Goal: Task Accomplishment & Management: Use online tool/utility

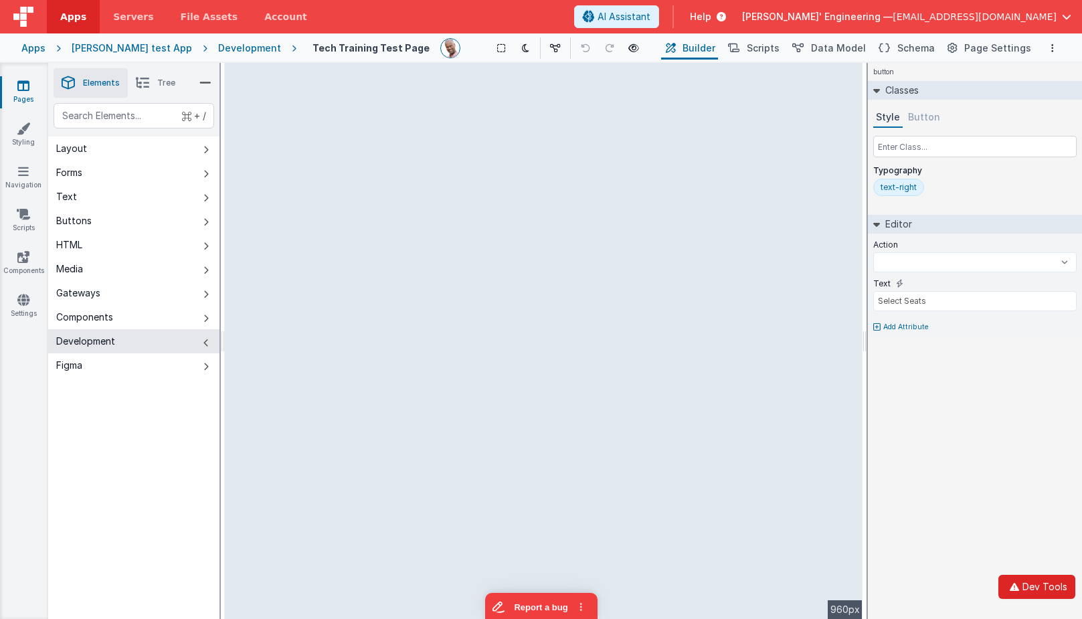
click at [1034, 587] on button "Dev Tools" at bounding box center [1036, 587] width 77 height 24
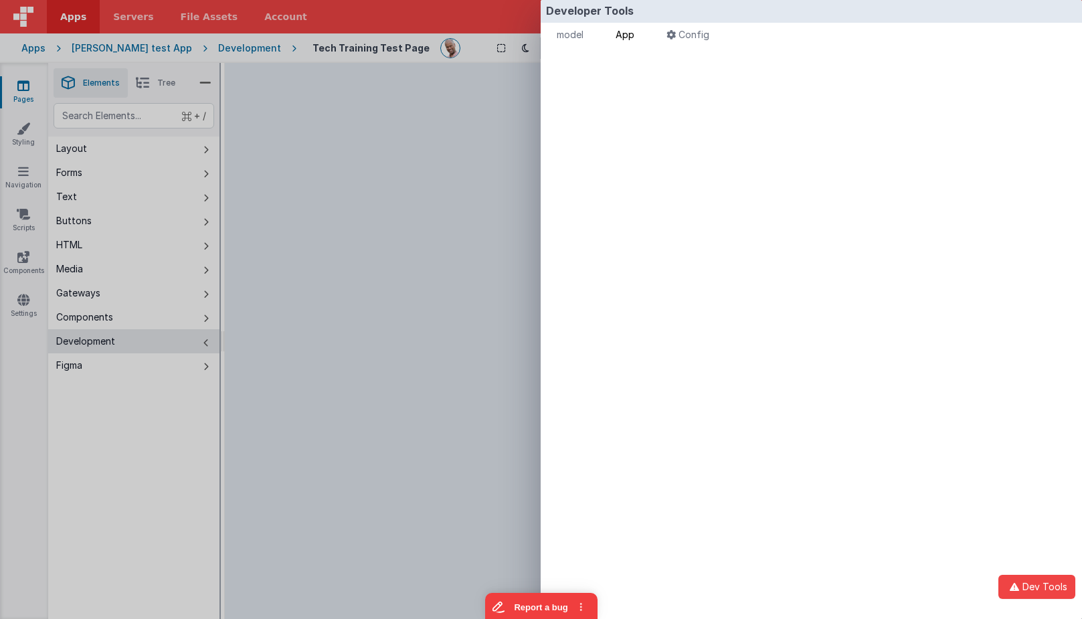
click at [640, 33] on li "App" at bounding box center [624, 36] width 29 height 27
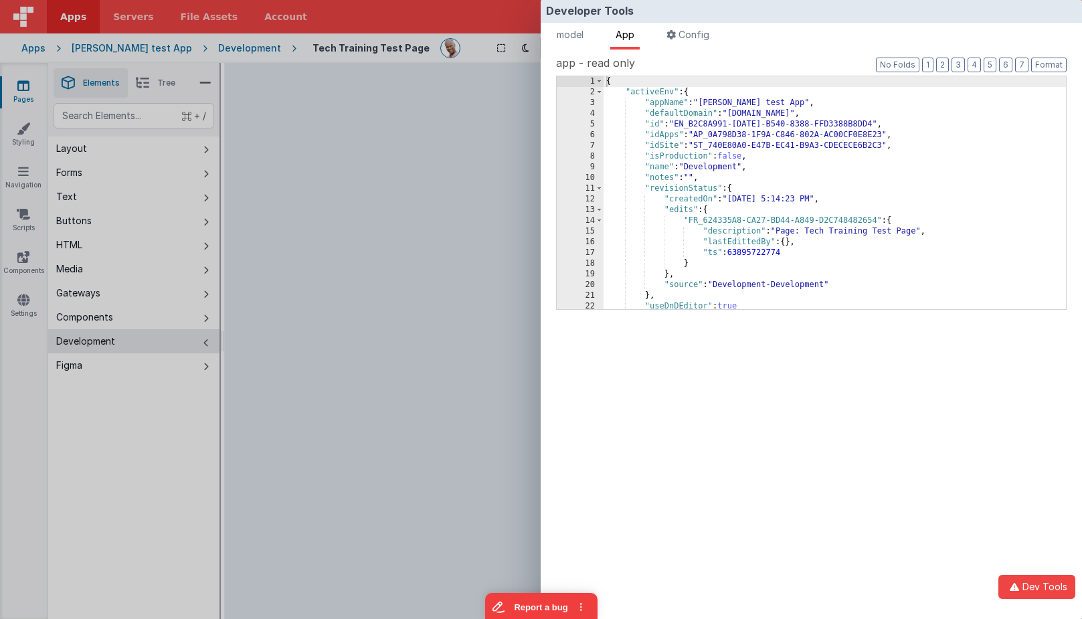
select select
click at [945, 66] on button "2" at bounding box center [942, 65] width 13 height 15
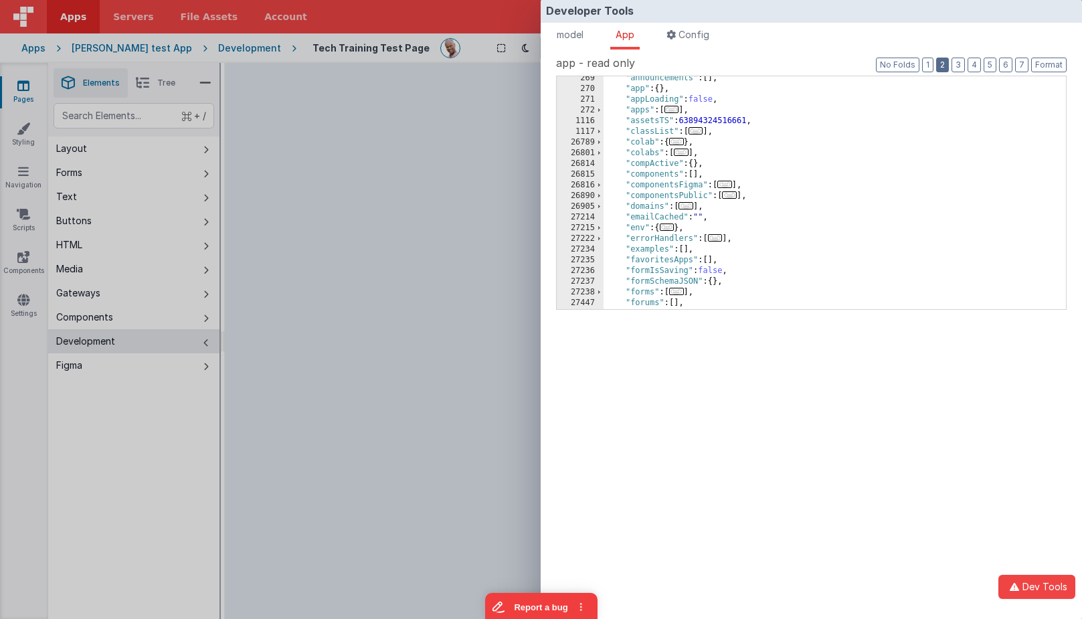
scroll to position [71, 0]
click at [724, 181] on span "..." at bounding box center [724, 180] width 15 height 7
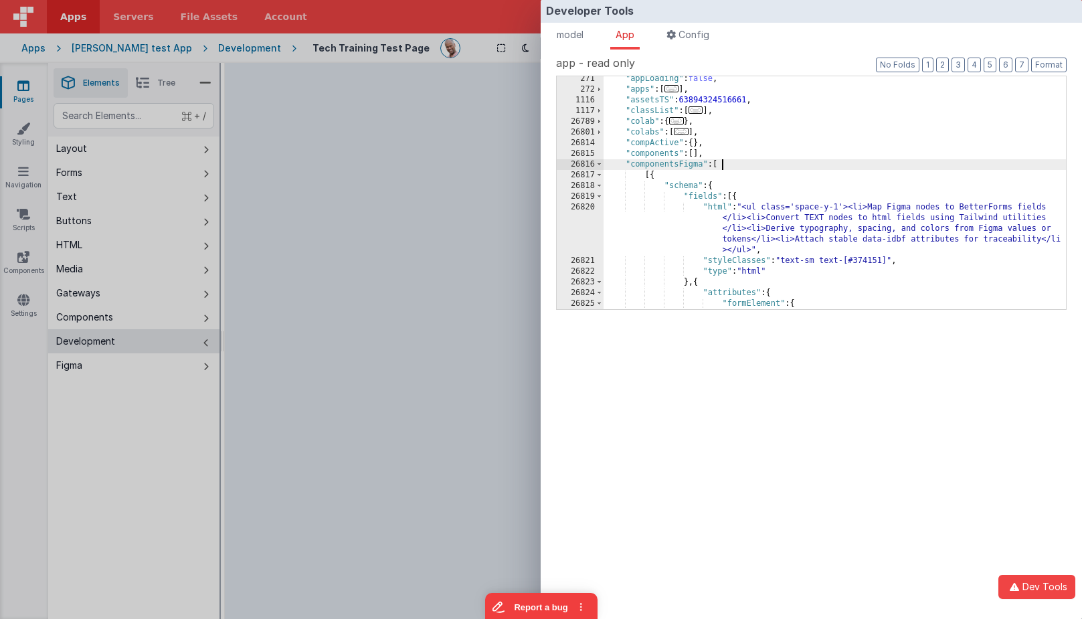
scroll to position [89, 0]
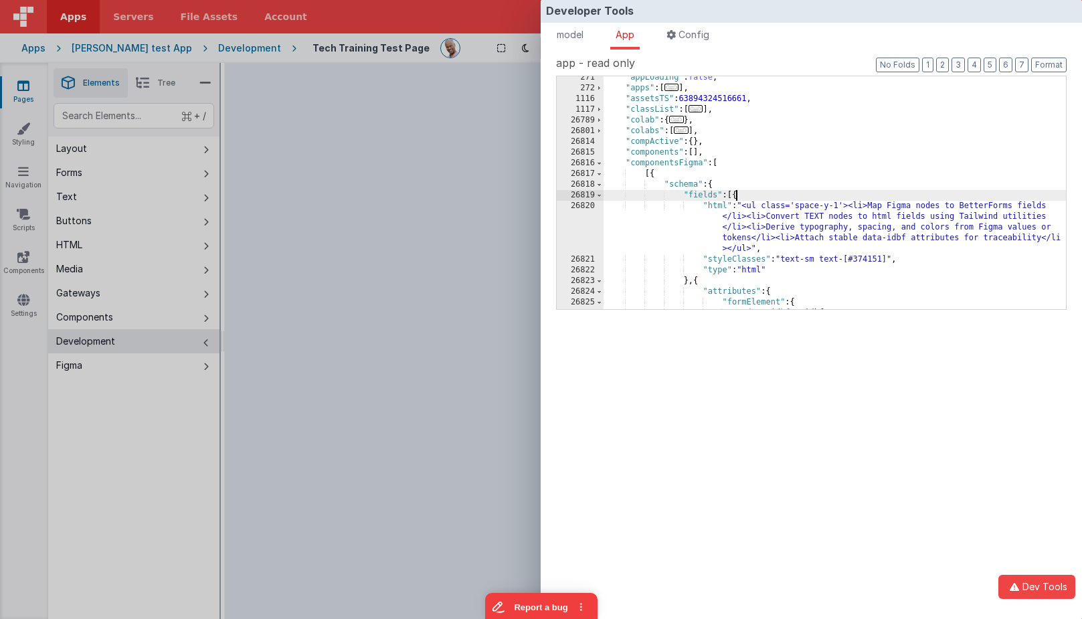
click at [737, 199] on div ""appLoading" : false , "apps" : [ ... ] , "assetsTS" : 63894324516661 , "classL…" at bounding box center [834, 199] width 462 height 254
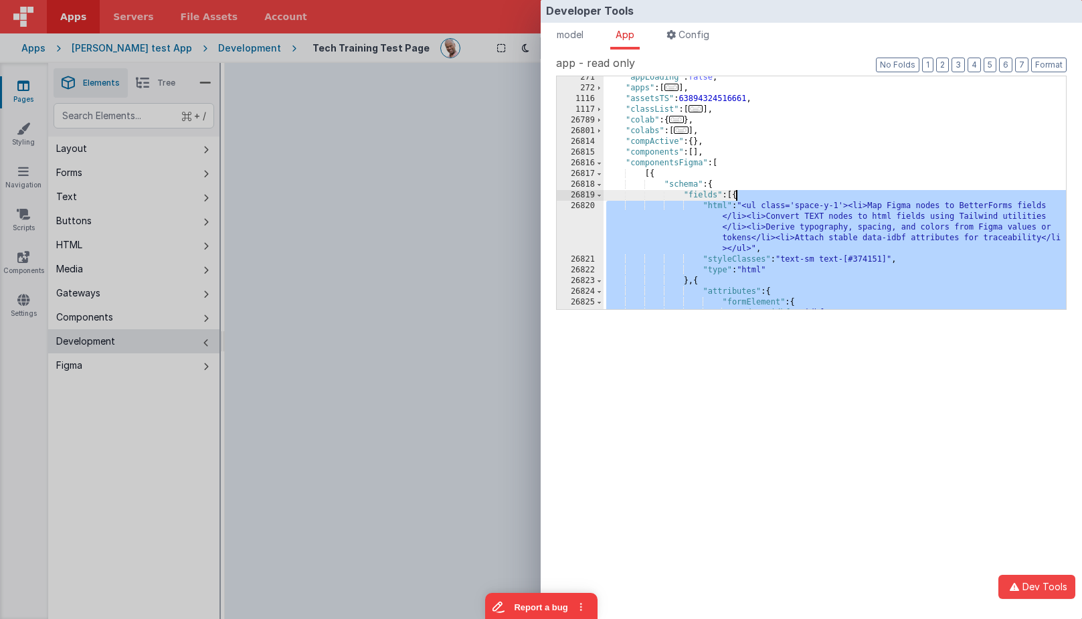
click at [737, 199] on div ""appLoading" : false , "apps" : [ ... ] , "assetsTS" : 63894324516661 , "classL…" at bounding box center [834, 199] width 462 height 254
click at [601, 187] on span at bounding box center [598, 184] width 7 height 11
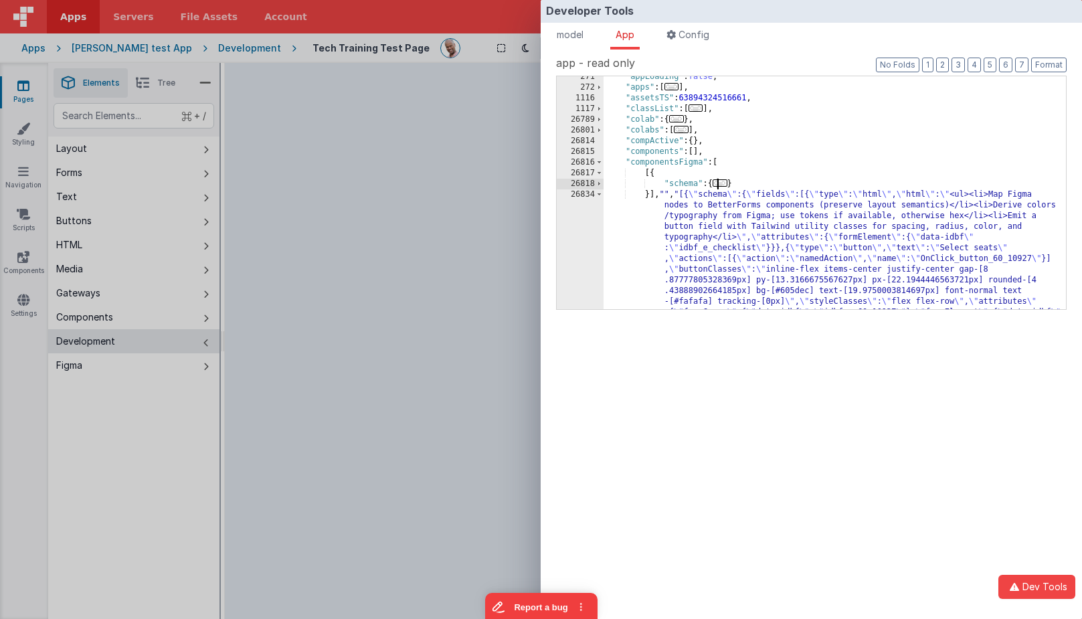
scroll to position [90, 0]
click at [676, 199] on div ""appLoading" : false , "apps" : [ ... ] , "assetsTS" : 63894324516661 , "classL…" at bounding box center [834, 284] width 462 height 425
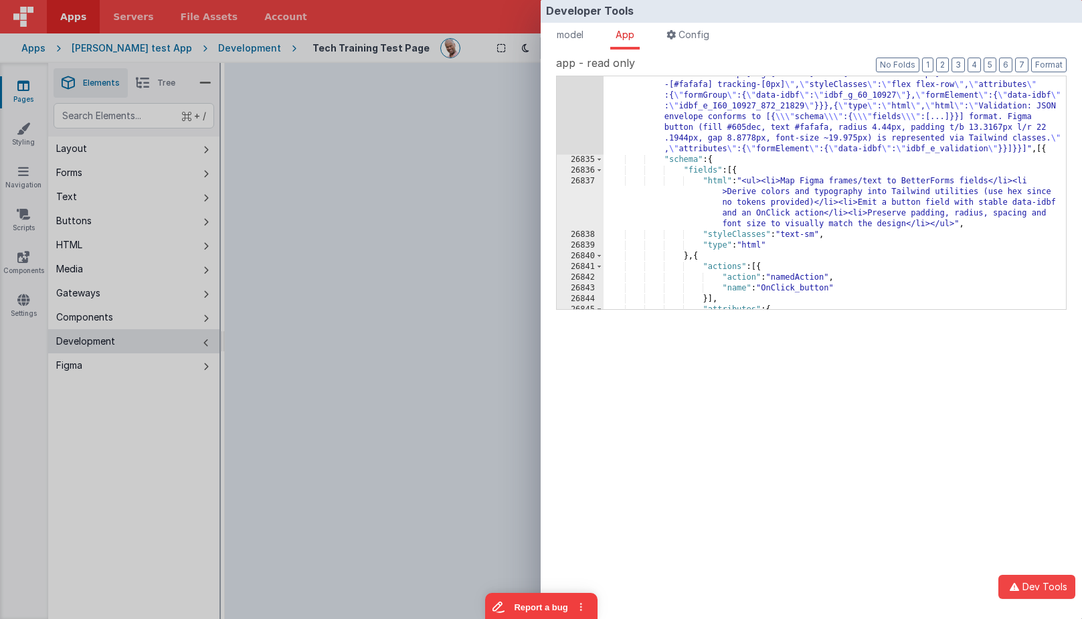
scroll to position [307, 0]
click at [600, 161] on span at bounding box center [598, 160] width 7 height 11
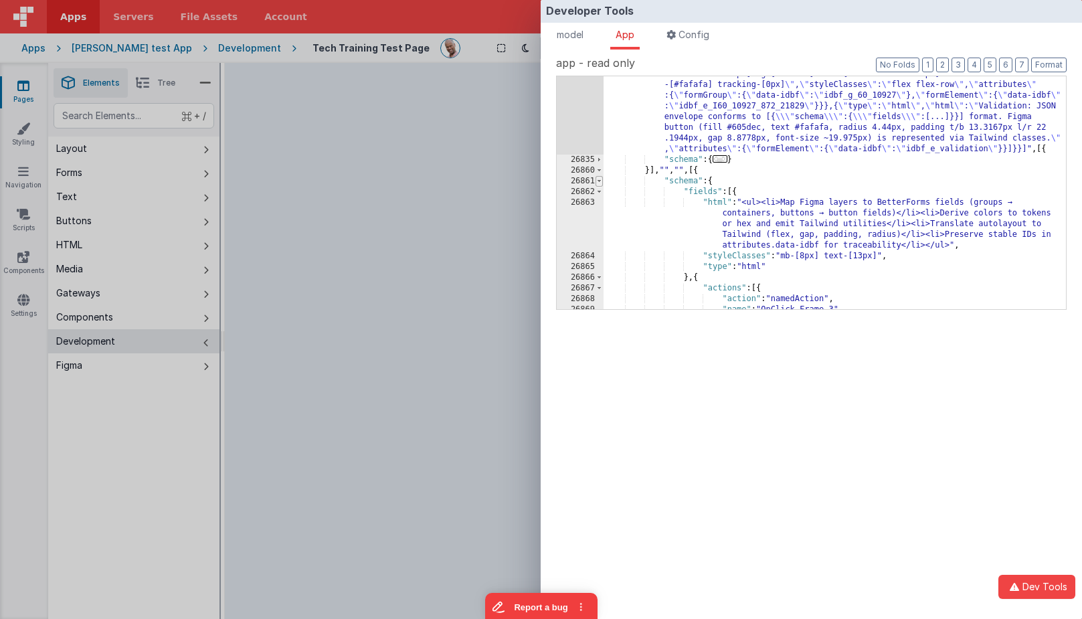
click at [597, 182] on span at bounding box center [598, 181] width 7 height 11
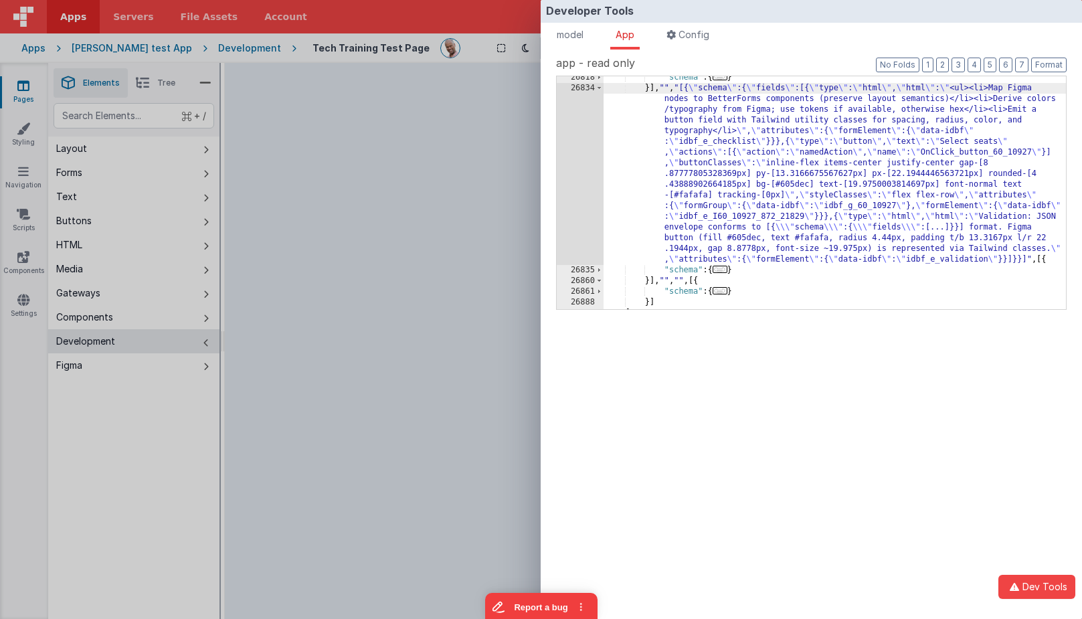
scroll to position [193, 0]
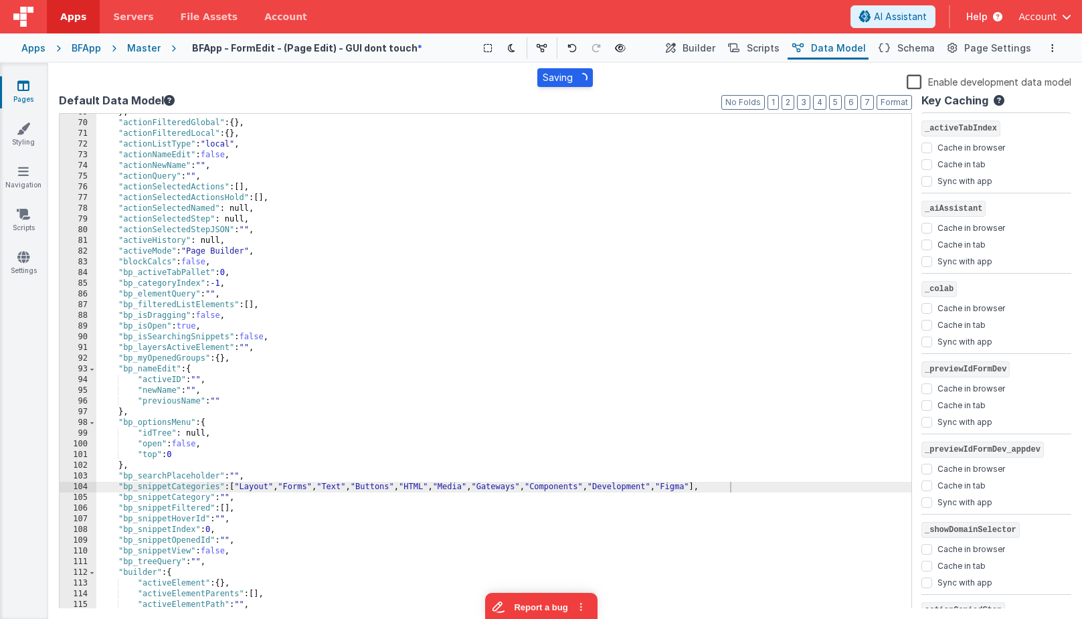
scroll to position [735, 0]
click at [26, 217] on icon at bounding box center [23, 213] width 13 height 13
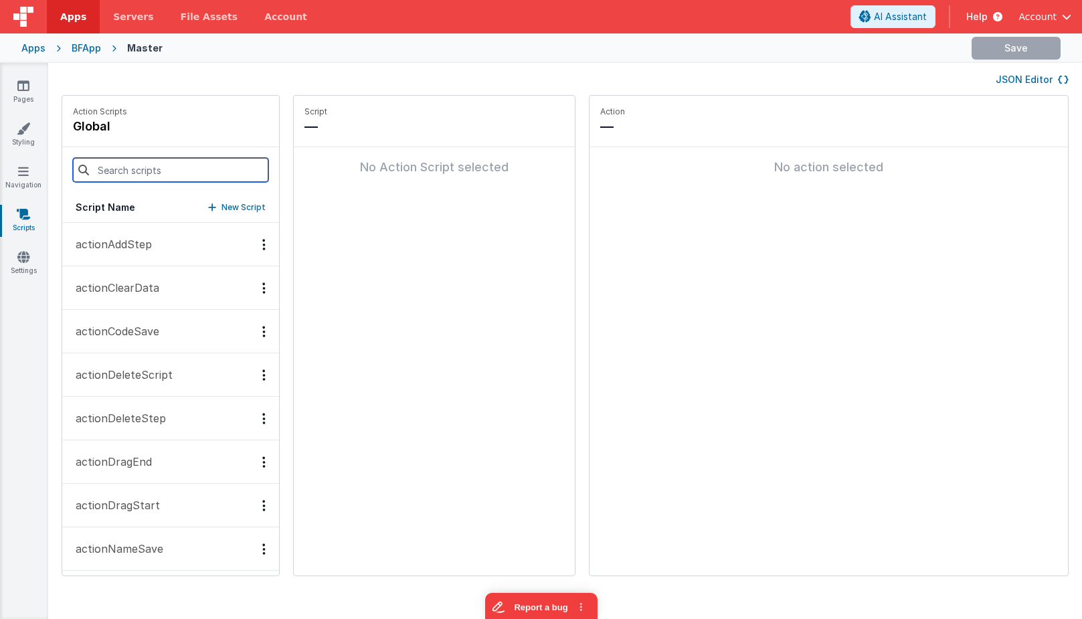
click at [151, 173] on input at bounding box center [170, 170] width 195 height 24
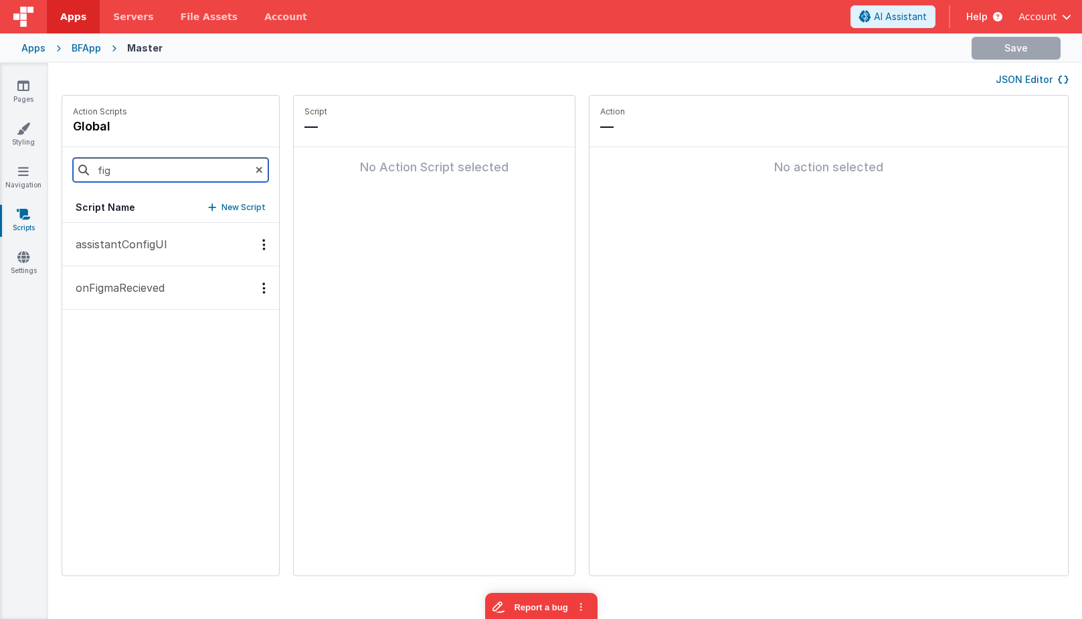
type input "fig"
click at [141, 288] on p "onFigmaRecieved" at bounding box center [116, 288] width 97 height 16
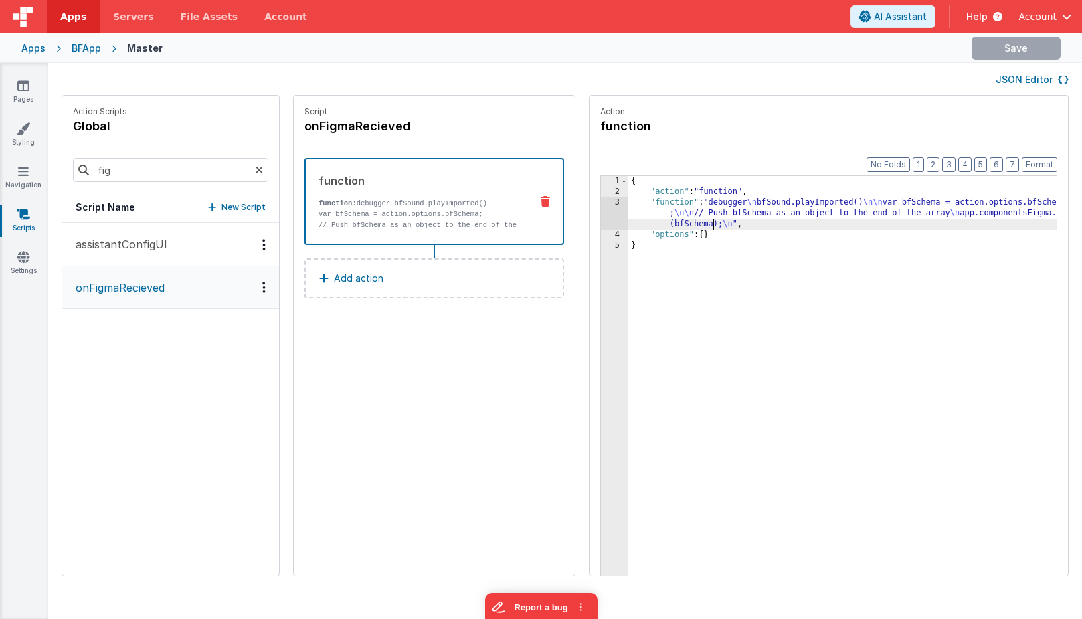
click at [672, 219] on div "{ "action" : "function" , "function" : "debugger \n bfSound.playImported() \n\n…" at bounding box center [862, 407] width 468 height 462
click at [601, 207] on div "3" at bounding box center [614, 213] width 27 height 32
click at [601, 205] on div "3" at bounding box center [614, 213] width 27 height 32
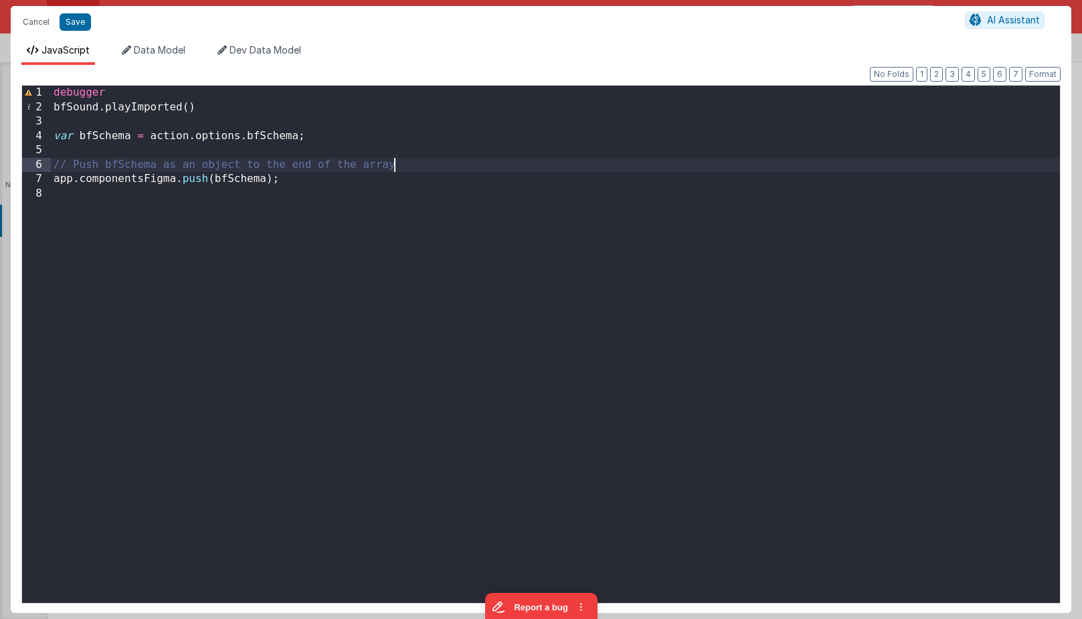
click at [420, 169] on div "debugger bfSound . playImported ( ) var bfSchema = action . options . bfSchema …" at bounding box center [555, 358] width 1009 height 545
click at [102, 135] on div "debugger bfSound . playImported ( ) var bfSchema = action . options . bfSchema …" at bounding box center [555, 358] width 1009 height 545
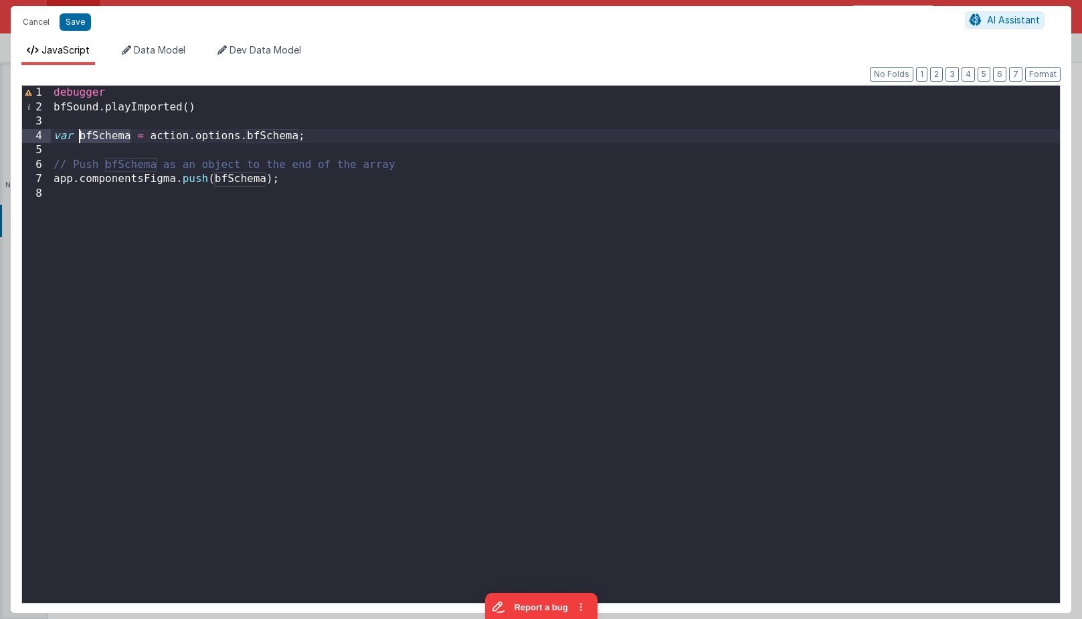
click at [102, 135] on div "debugger bfSound . playImported ( ) var bfSchema = action . options . bfSchema …" at bounding box center [555, 358] width 1009 height 545
click at [48, 27] on button "Cancel" at bounding box center [36, 22] width 40 height 19
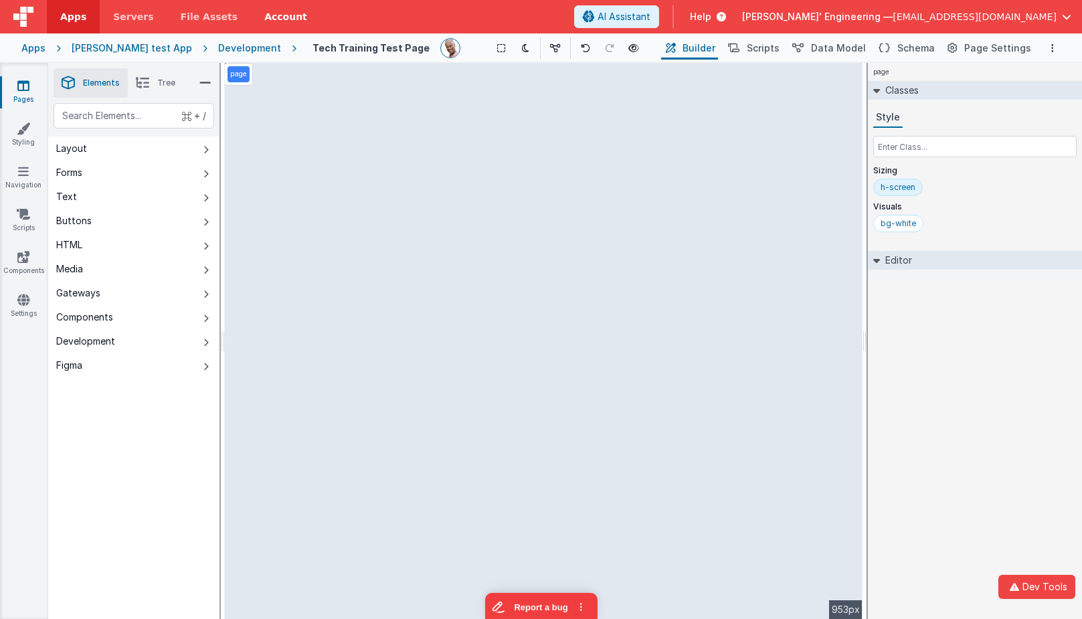
click at [280, 25] on link "Account" at bounding box center [286, 16] width 70 height 33
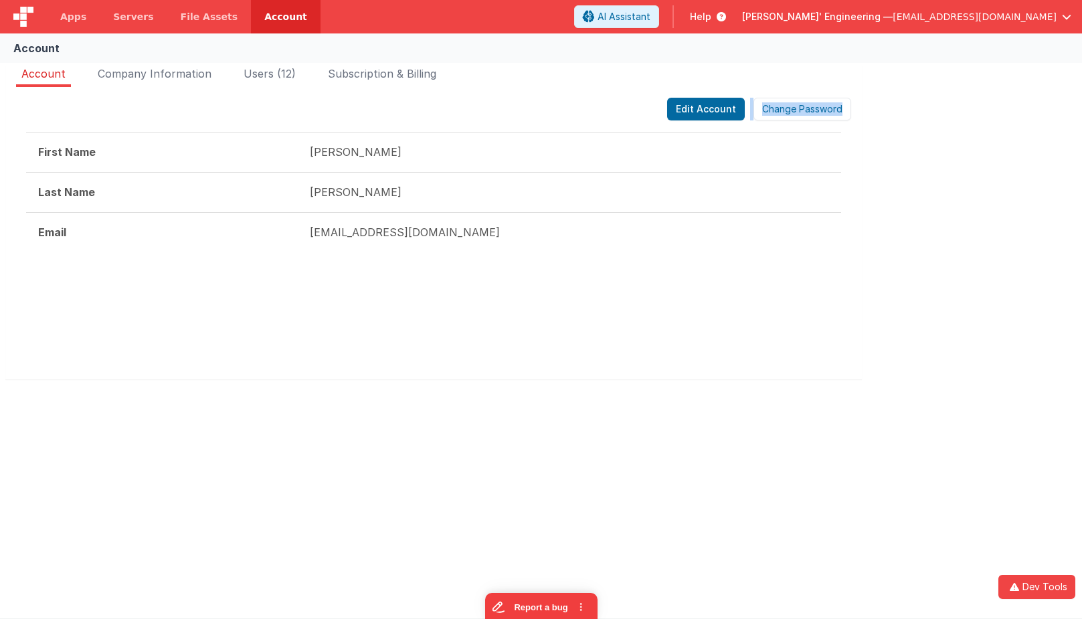
drag, startPoint x: 280, startPoint y: 139, endPoint x: 280, endPoint y: 93, distance: 46.2
click at [278, 76] on div "Account Company Information Users (12) Subscription & Billing Edit Account Chan…" at bounding box center [433, 223] width 856 height 314
click at [278, 120] on div "Edit Account Change Password First Name Charles Last Name Delfs Email mrdelfs@g…" at bounding box center [433, 233] width 856 height 292
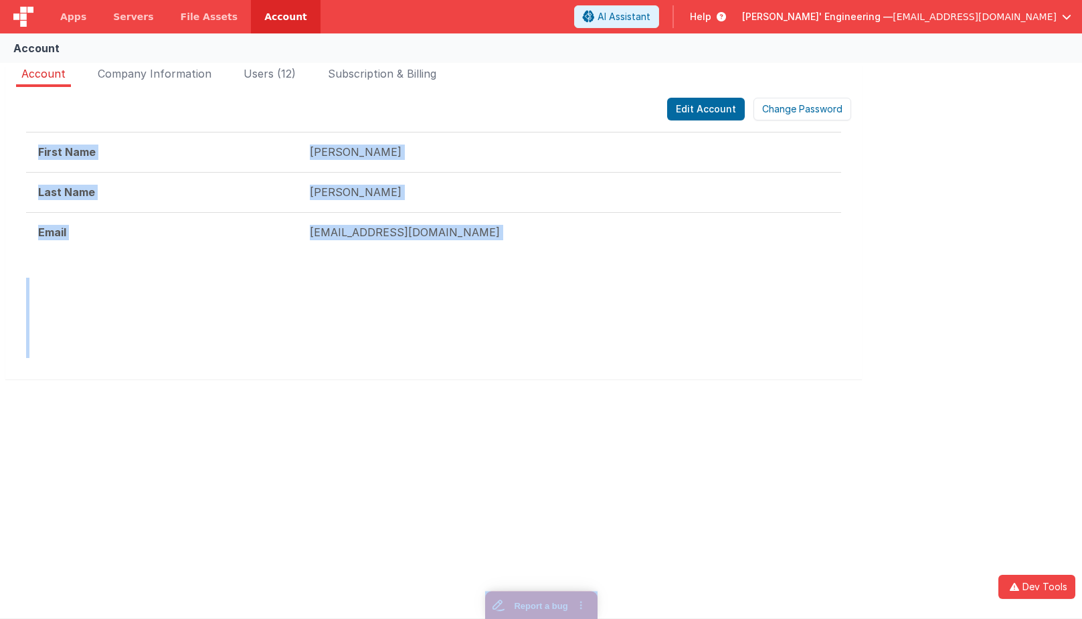
drag, startPoint x: 1037, startPoint y: 1183, endPoint x: 551, endPoint y: 595, distance: 763.6
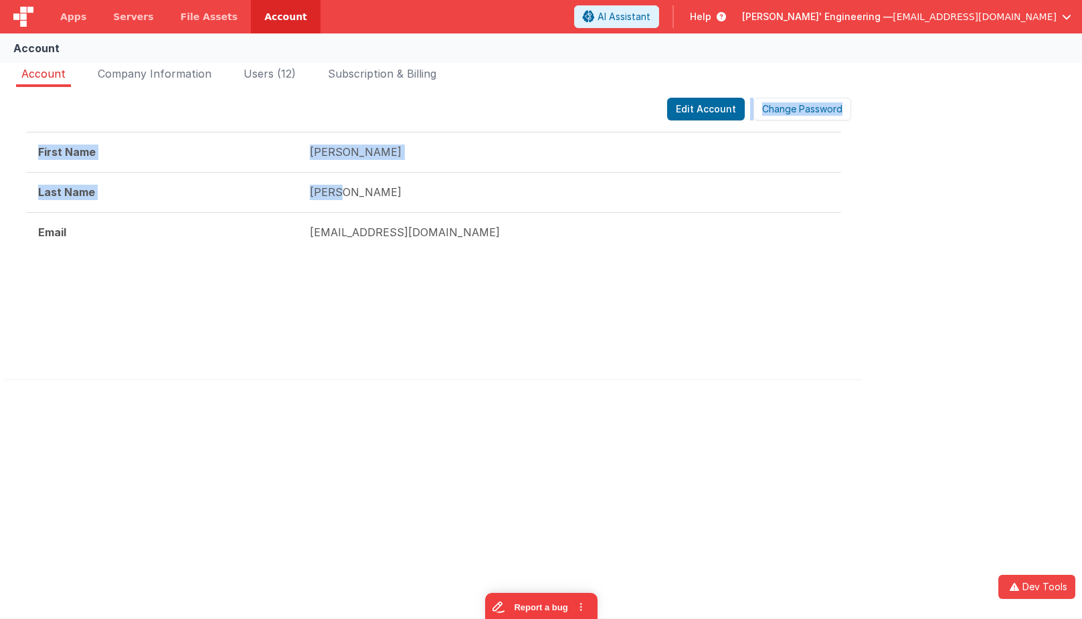
drag, startPoint x: 333, startPoint y: 194, endPoint x: 276, endPoint y: 92, distance: 117.4
click at [278, 94] on div "Edit Account Change Password First Name Charles Last Name Delfs Email mrdelfs@g…" at bounding box center [433, 233] width 856 height 292
click at [271, 84] on li "Users (12)" at bounding box center [269, 76] width 63 height 21
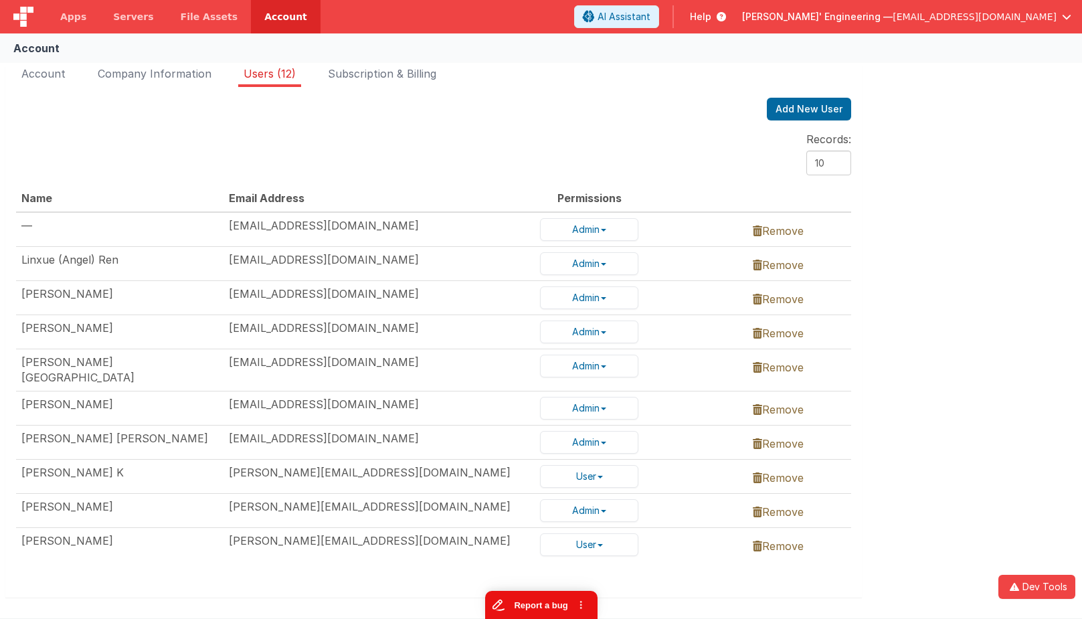
click at [544, 604] on button "Report a bug" at bounding box center [540, 605] width 112 height 28
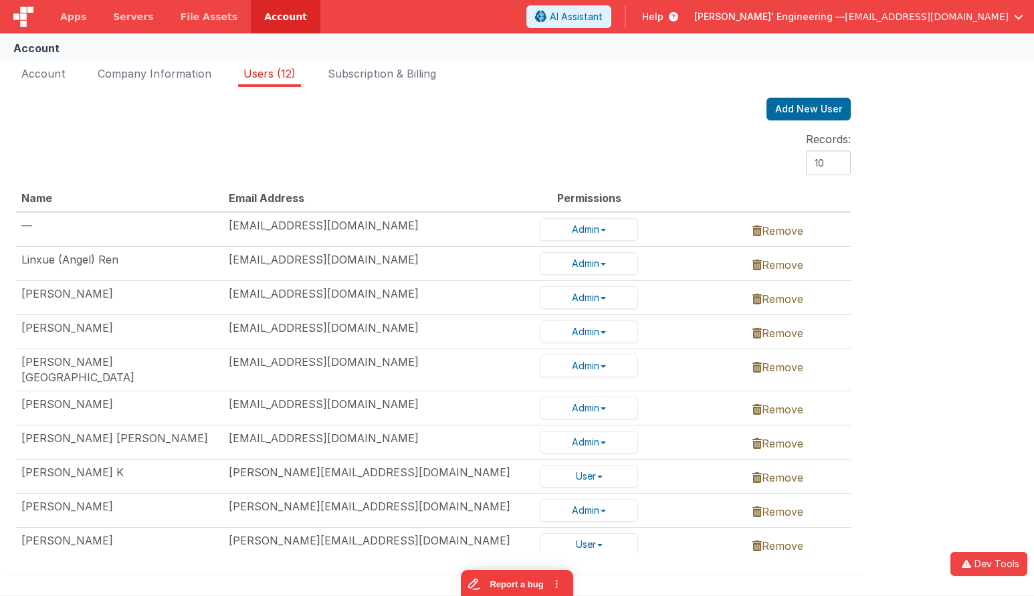
click at [640, 106] on div "Add New User" at bounding box center [433, 109] width 835 height 23
click at [80, 15] on span "Apps" at bounding box center [73, 16] width 26 height 13
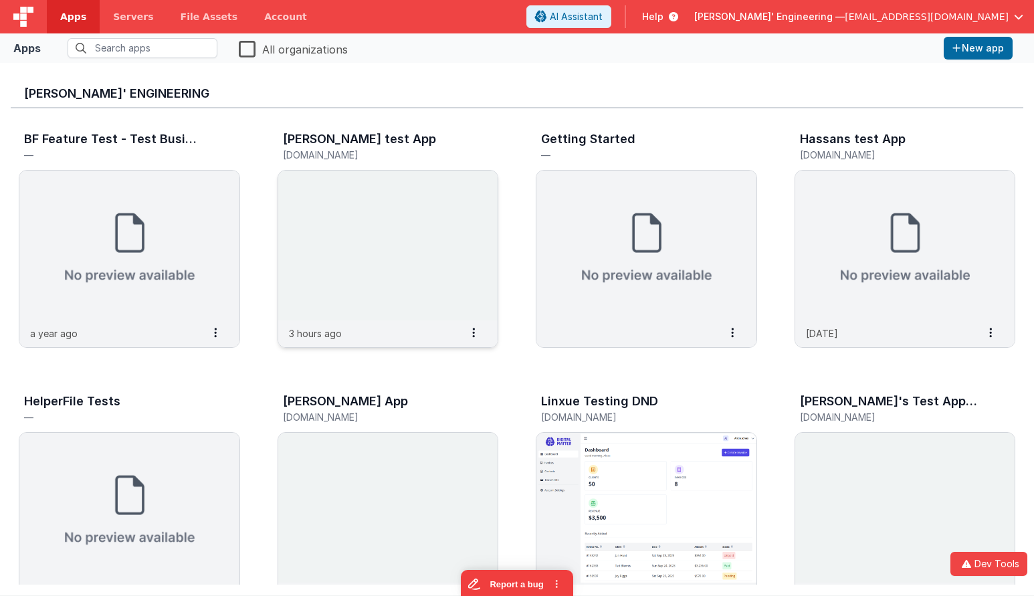
click at [382, 188] on img at bounding box center [388, 246] width 220 height 150
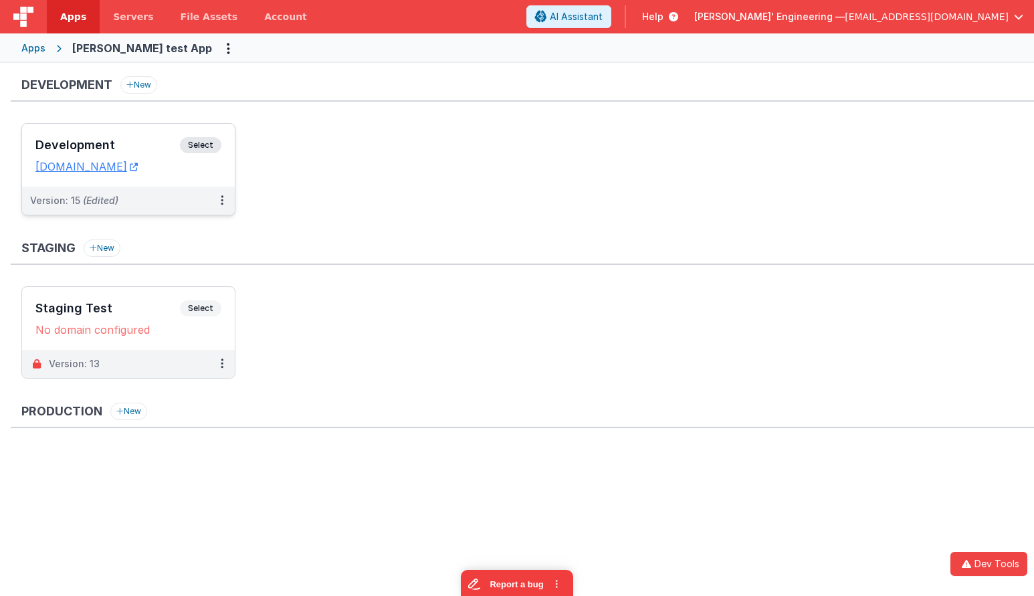
click at [148, 155] on div "Development Select" at bounding box center [128, 148] width 186 height 23
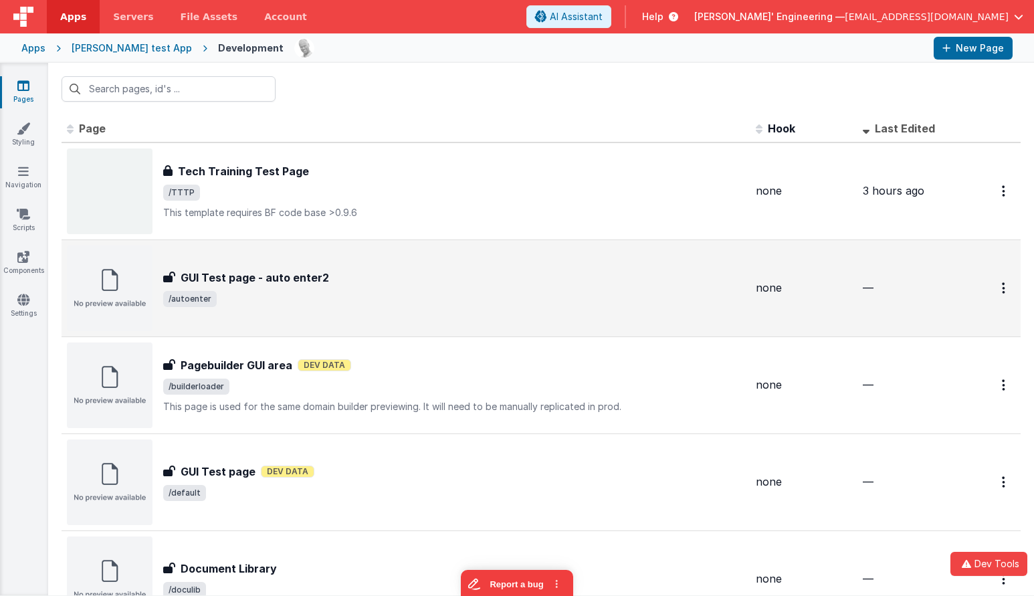
click at [300, 269] on div "GUI Test page - auto enter2 GUI Test page - auto enter2 /autoenter" at bounding box center [406, 289] width 678 height 86
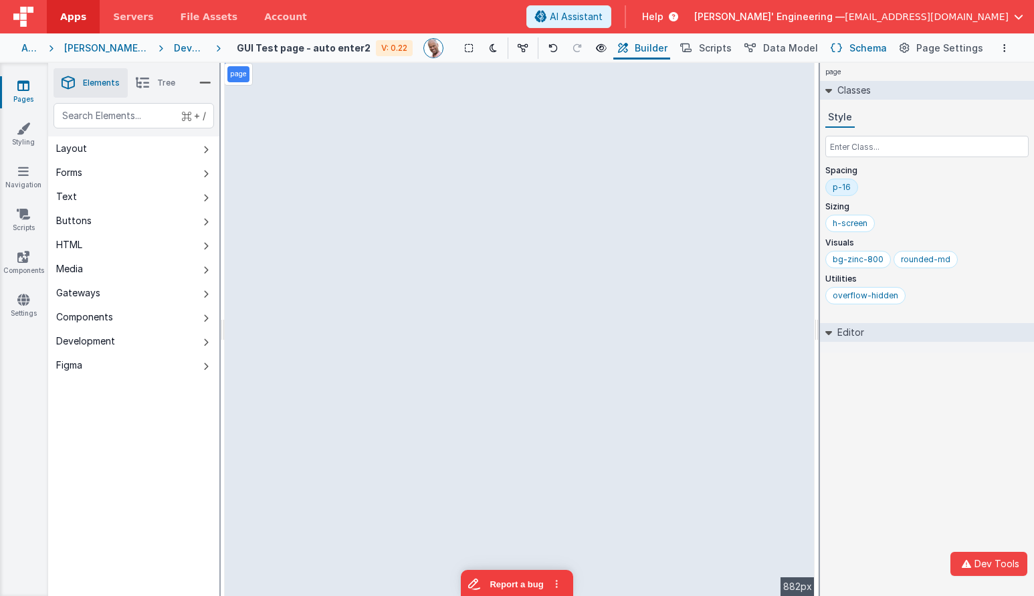
click at [853, 47] on button "Schema" at bounding box center [858, 48] width 64 height 23
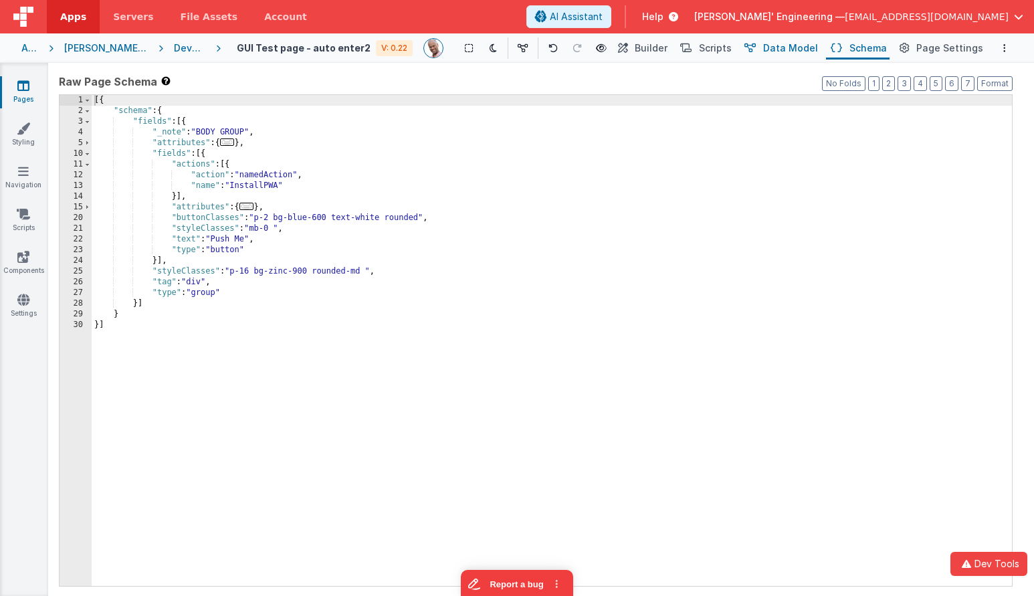
drag, startPoint x: 771, startPoint y: 45, endPoint x: 762, endPoint y: 47, distance: 8.8
click at [771, 46] on button "Data Model" at bounding box center [780, 48] width 81 height 23
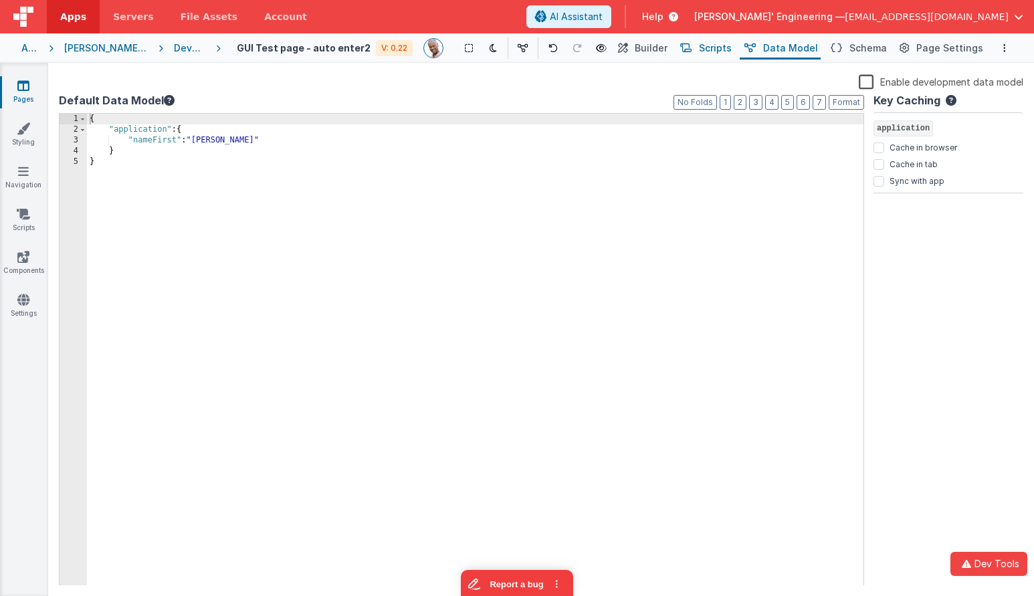
click at [716, 43] on span "Scripts" at bounding box center [715, 47] width 33 height 13
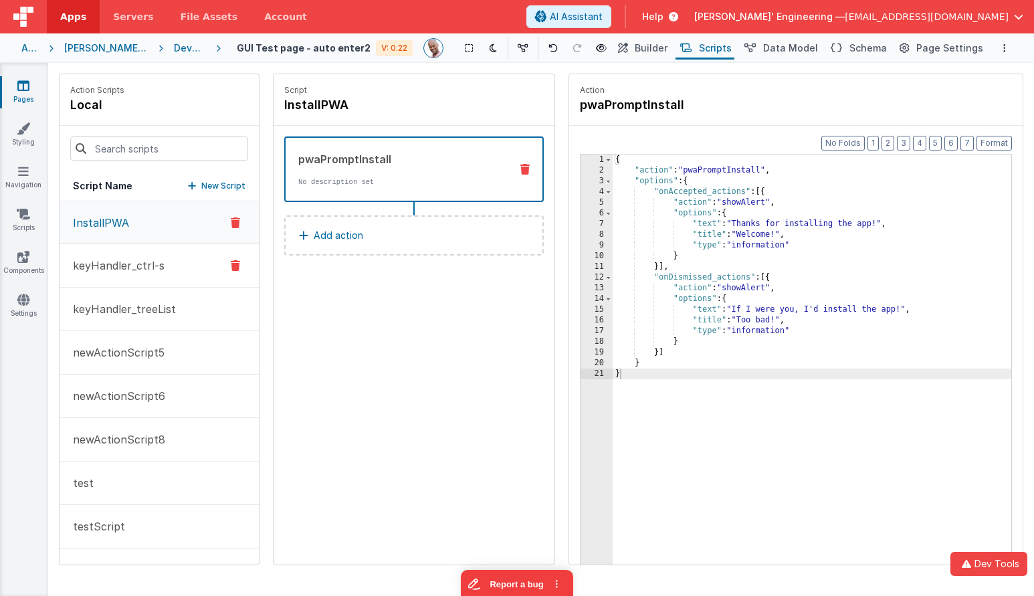
click at [160, 270] on p "keyHandler_ctrl-s" at bounding box center [115, 266] width 100 height 16
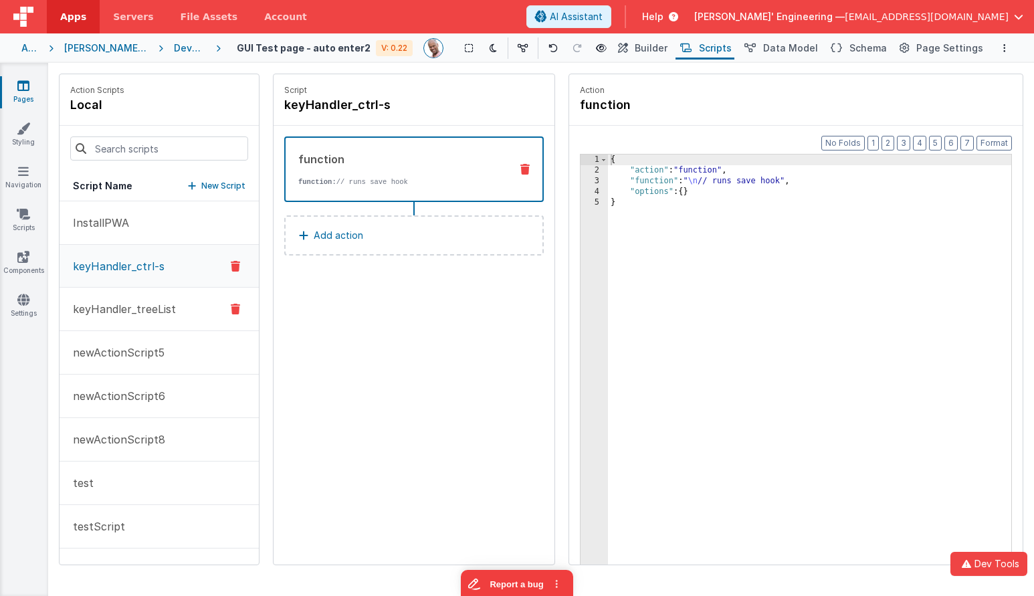
click at [184, 302] on button "keyHandler_treeList" at bounding box center [159, 309] width 199 height 43
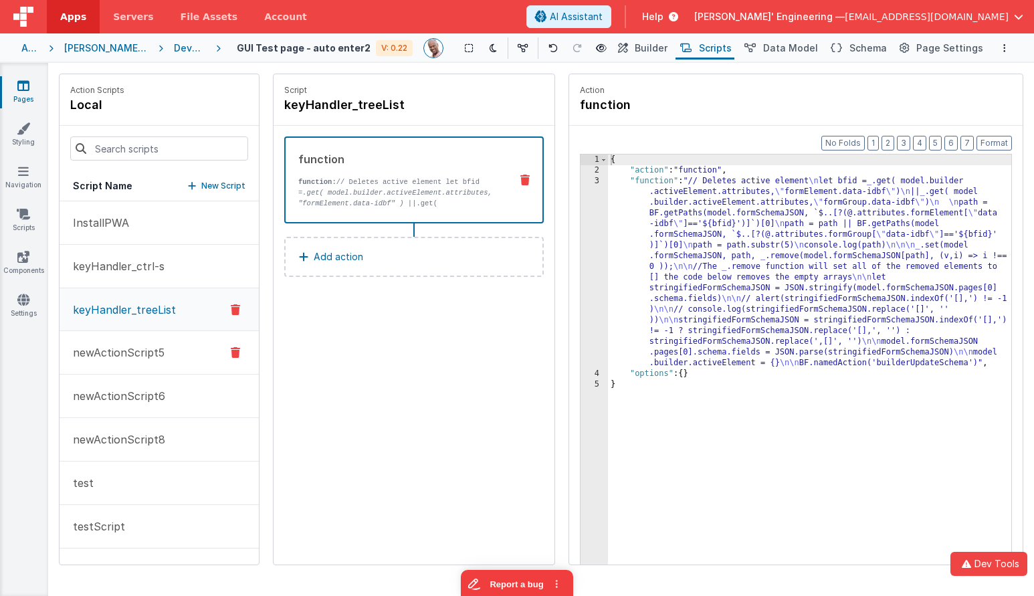
click at [171, 351] on button "newActionScript5" at bounding box center [159, 352] width 199 height 43
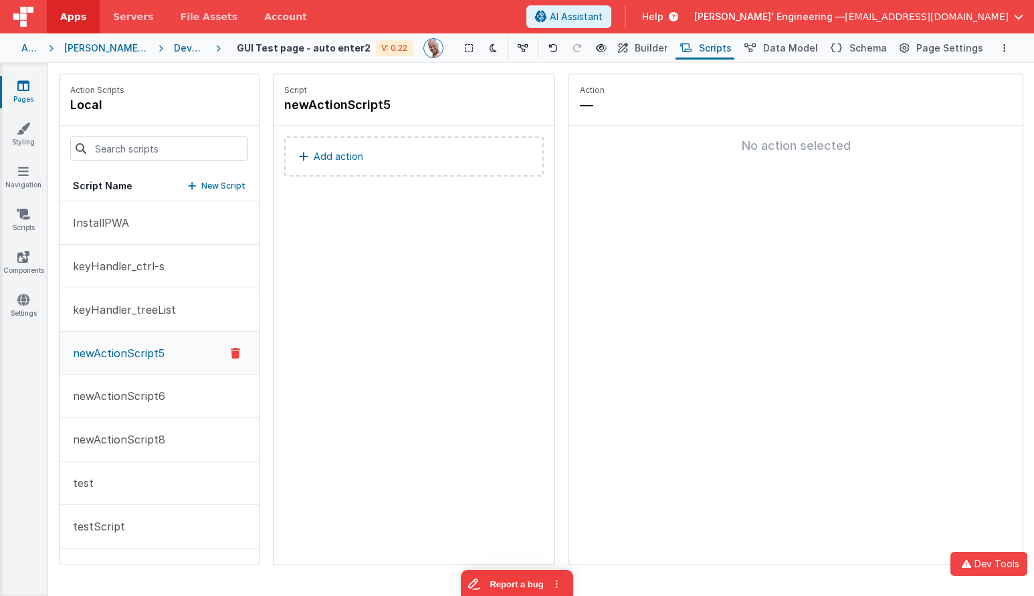
click at [236, 353] on icon at bounding box center [235, 353] width 9 height 16
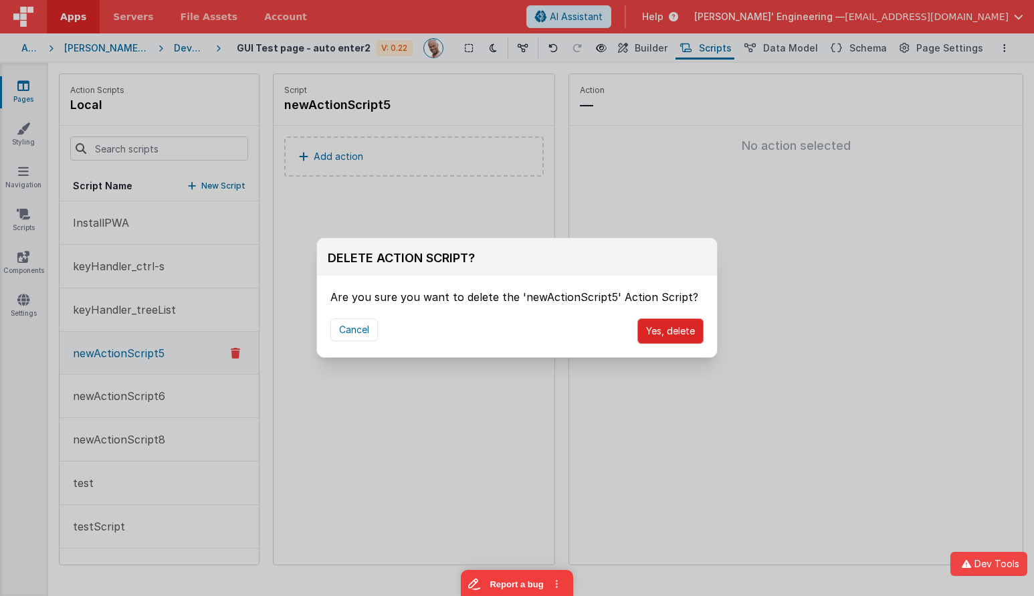
click at [691, 334] on button "Yes, delete" at bounding box center [671, 330] width 66 height 25
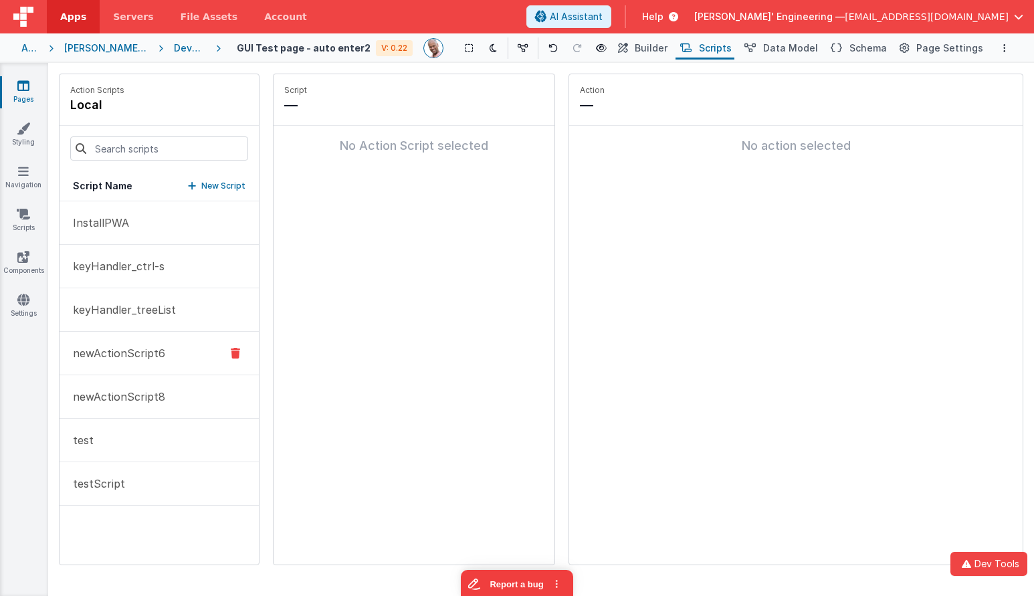
click at [237, 353] on icon at bounding box center [235, 353] width 9 height 16
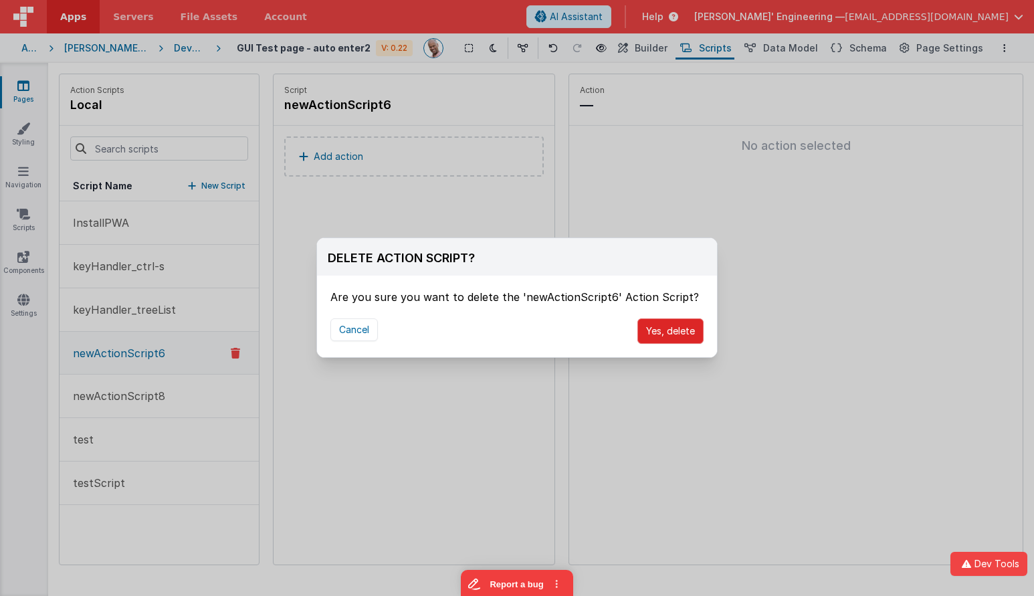
click at [658, 335] on button "Yes, delete" at bounding box center [671, 330] width 66 height 25
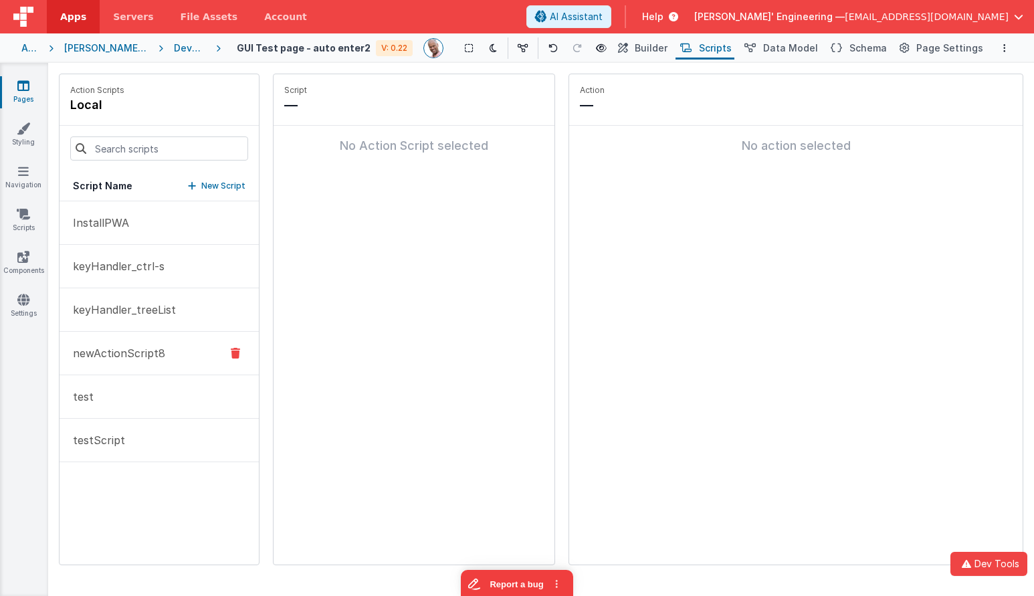
click at [235, 354] on icon at bounding box center [235, 353] width 9 height 16
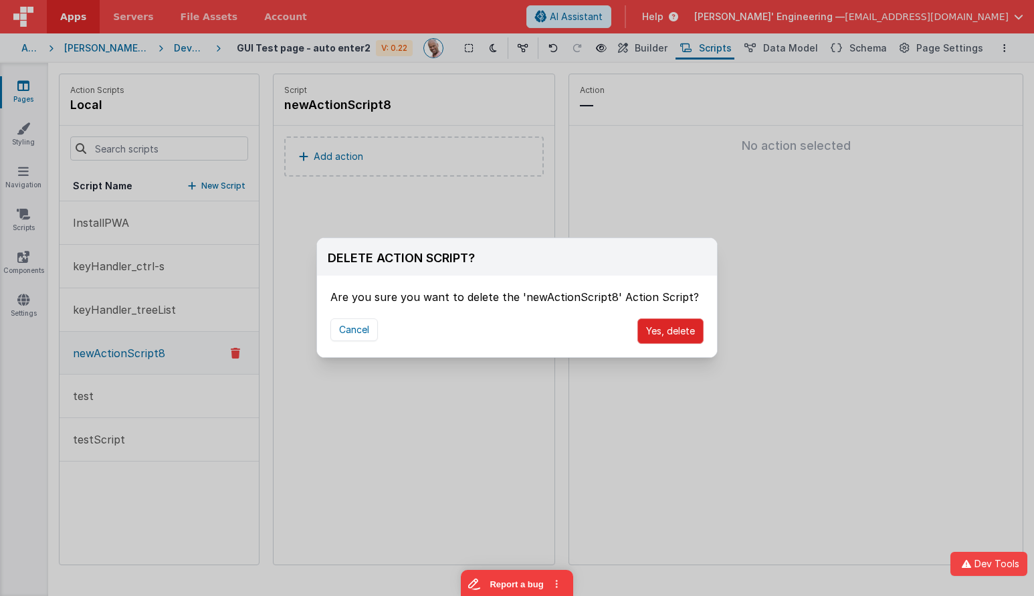
click at [674, 336] on button "Yes, delete" at bounding box center [671, 330] width 66 height 25
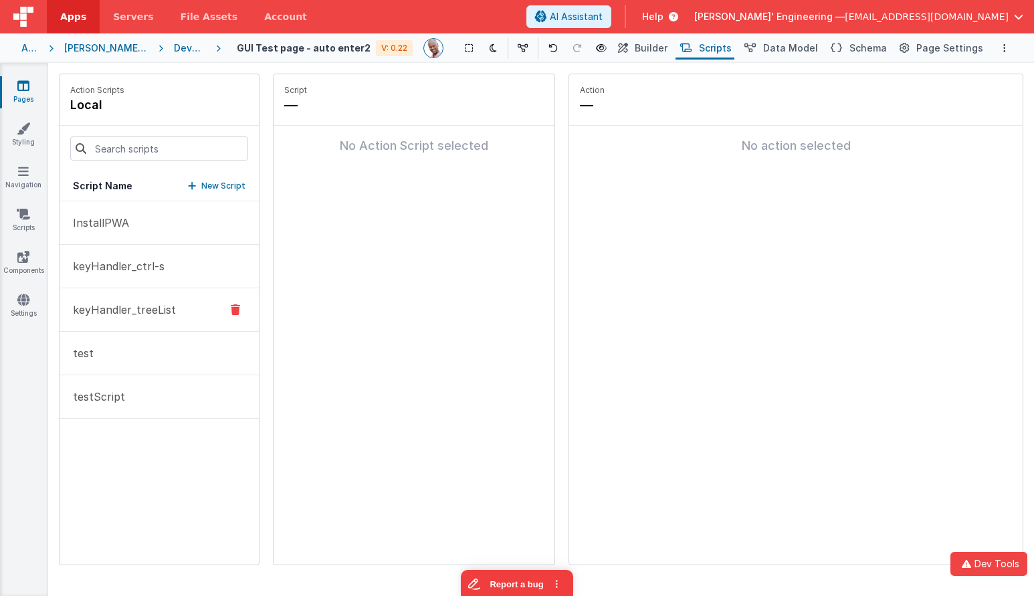
click at [215, 305] on button "keyHandler_treeList" at bounding box center [159, 309] width 199 height 43
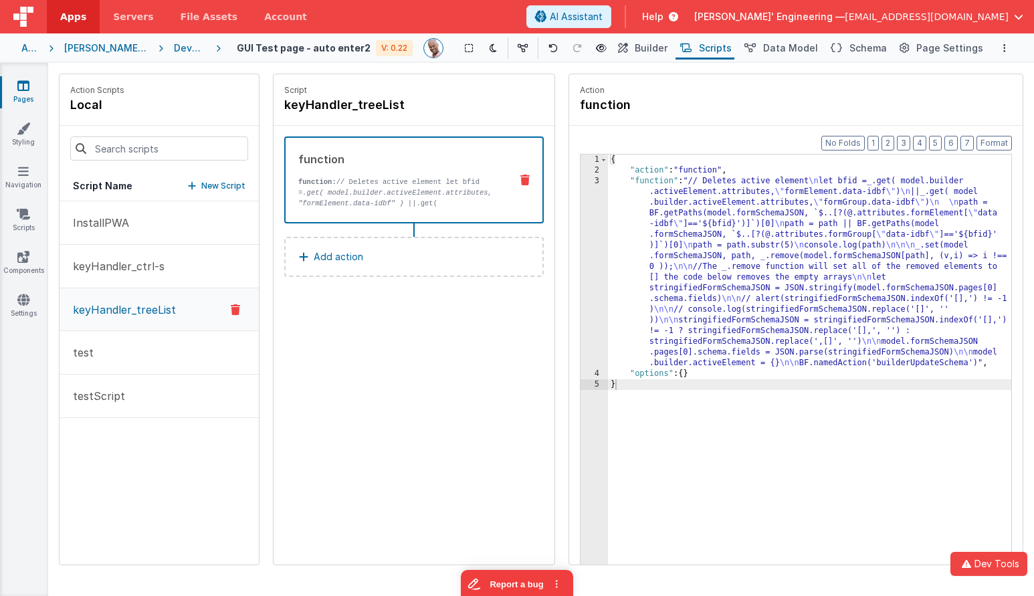
click at [233, 306] on icon at bounding box center [235, 310] width 9 height 16
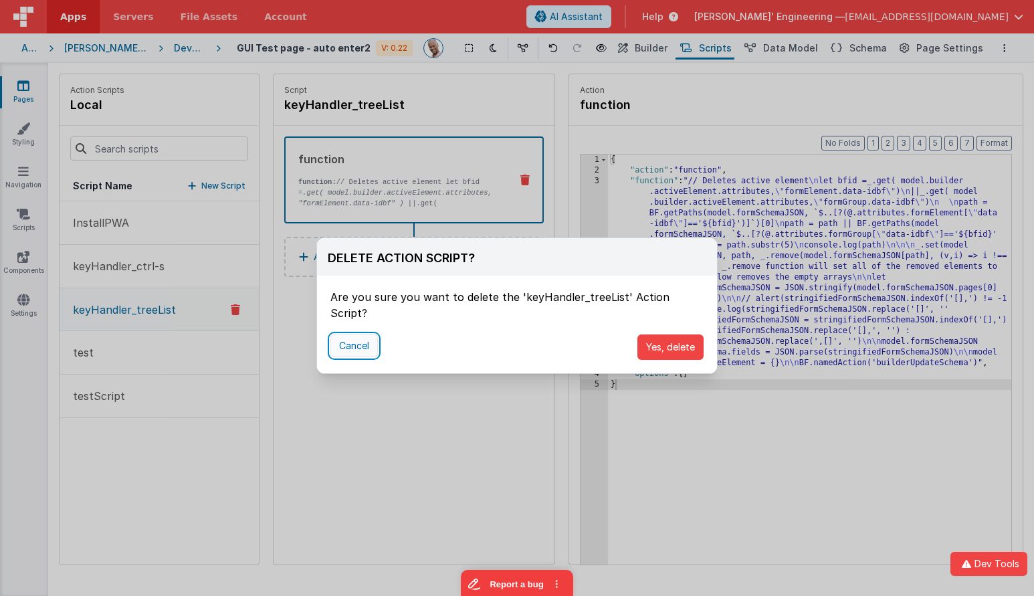
click at [361, 334] on button "Cancel" at bounding box center [353, 345] width 47 height 23
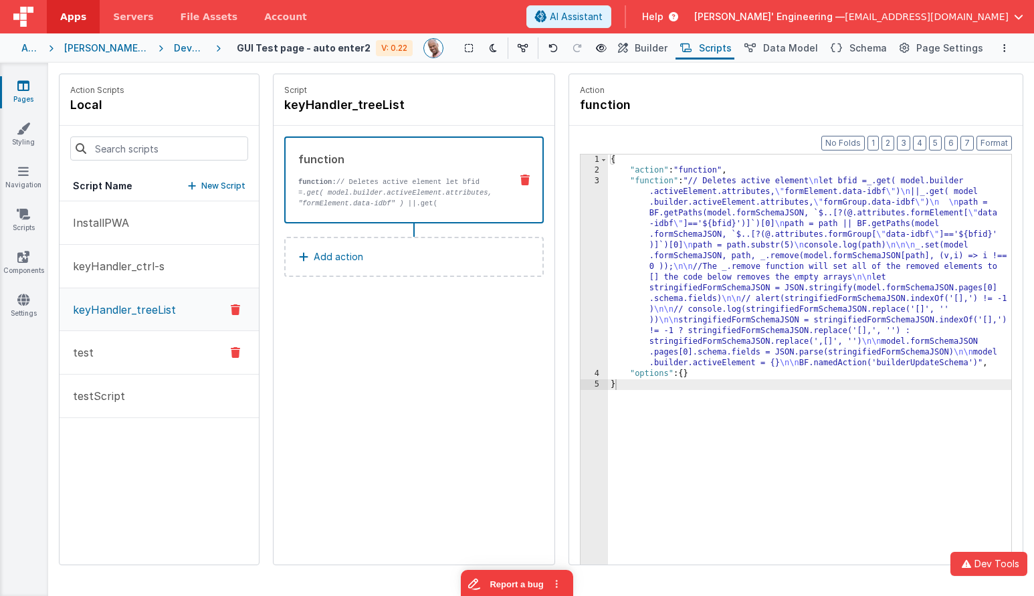
click at [186, 367] on button "test" at bounding box center [159, 352] width 199 height 43
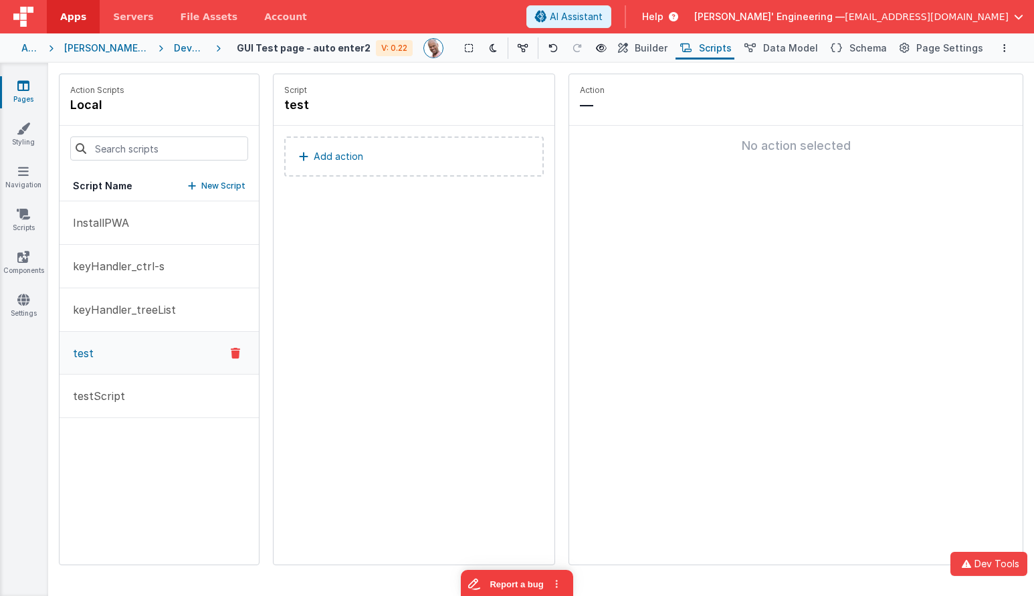
click at [237, 350] on icon at bounding box center [235, 353] width 9 height 16
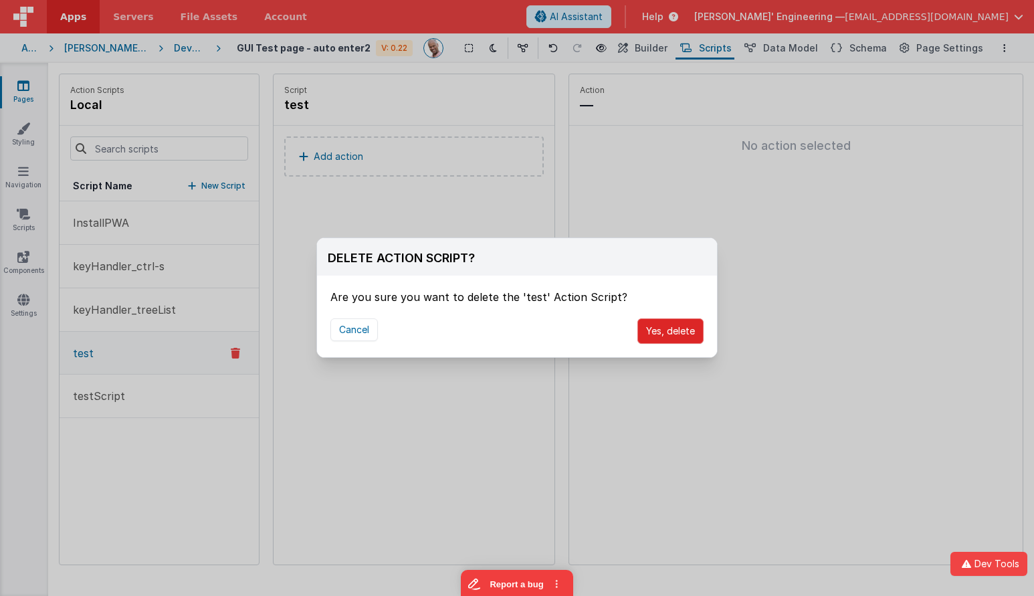
click at [680, 330] on button "Yes, delete" at bounding box center [671, 330] width 66 height 25
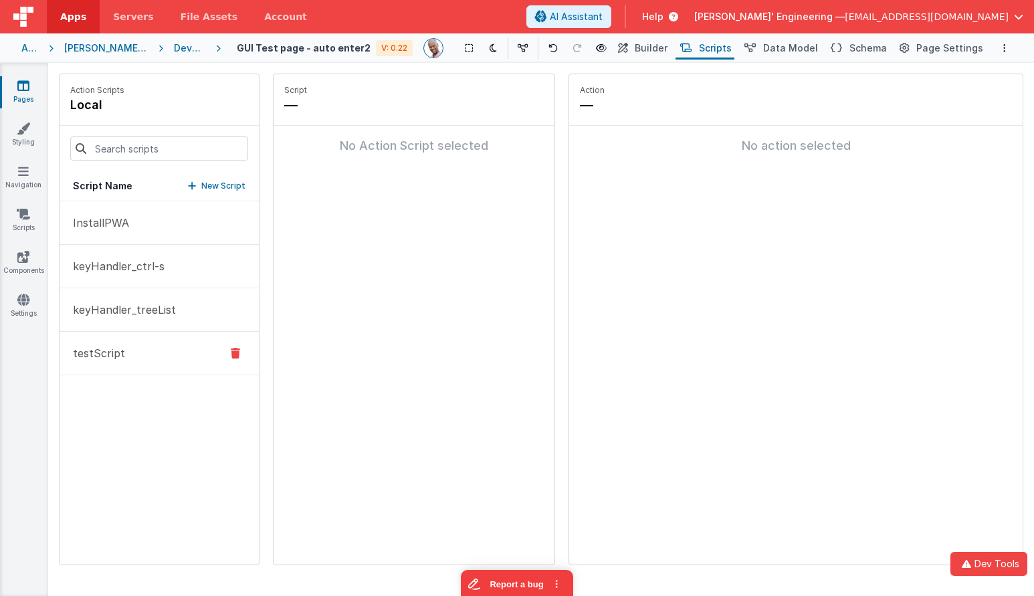
drag, startPoint x: 190, startPoint y: 356, endPoint x: 227, endPoint y: 355, distance: 37.5
click at [191, 356] on button "testScript" at bounding box center [159, 353] width 199 height 43
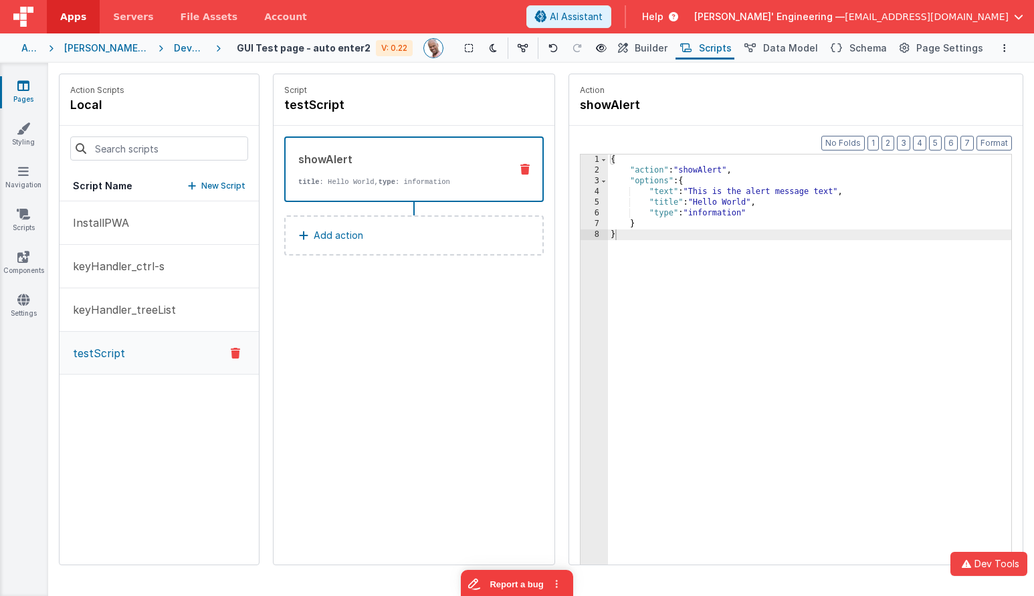
click at [237, 351] on icon at bounding box center [235, 353] width 9 height 16
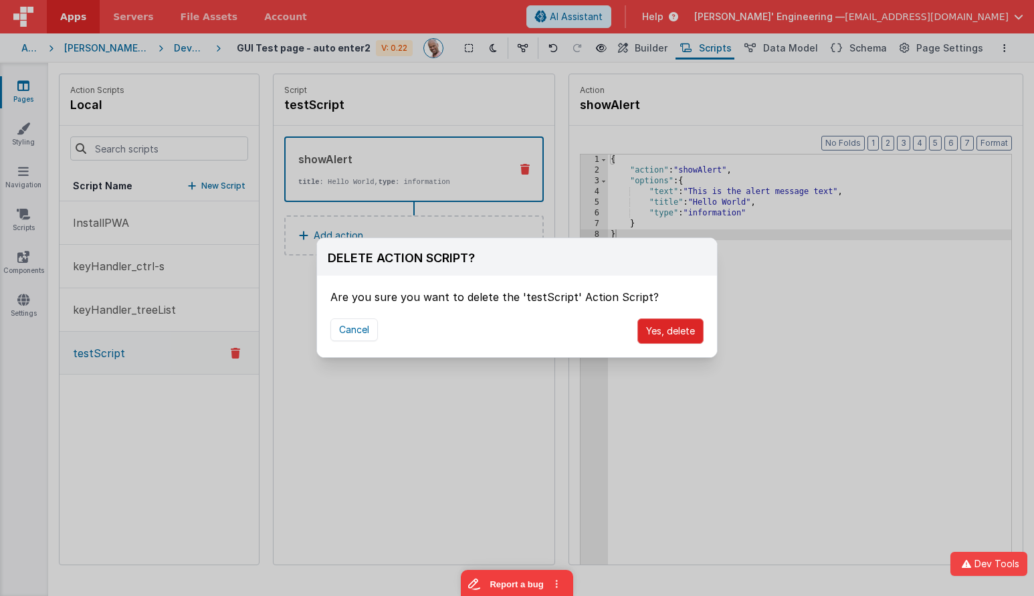
click at [650, 327] on button "Yes, delete" at bounding box center [671, 330] width 66 height 25
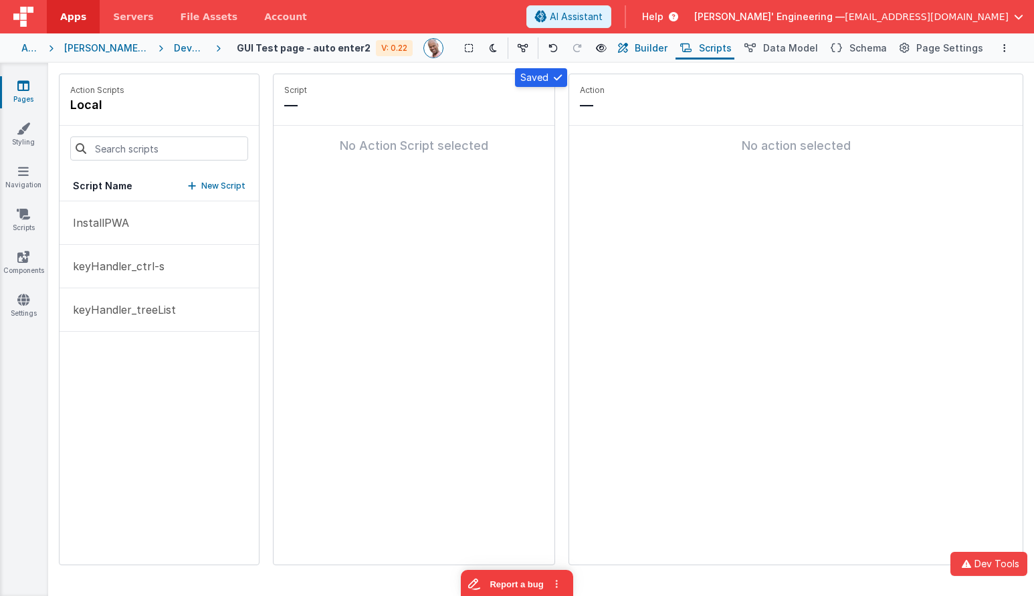
click at [654, 45] on span "Builder" at bounding box center [651, 47] width 33 height 13
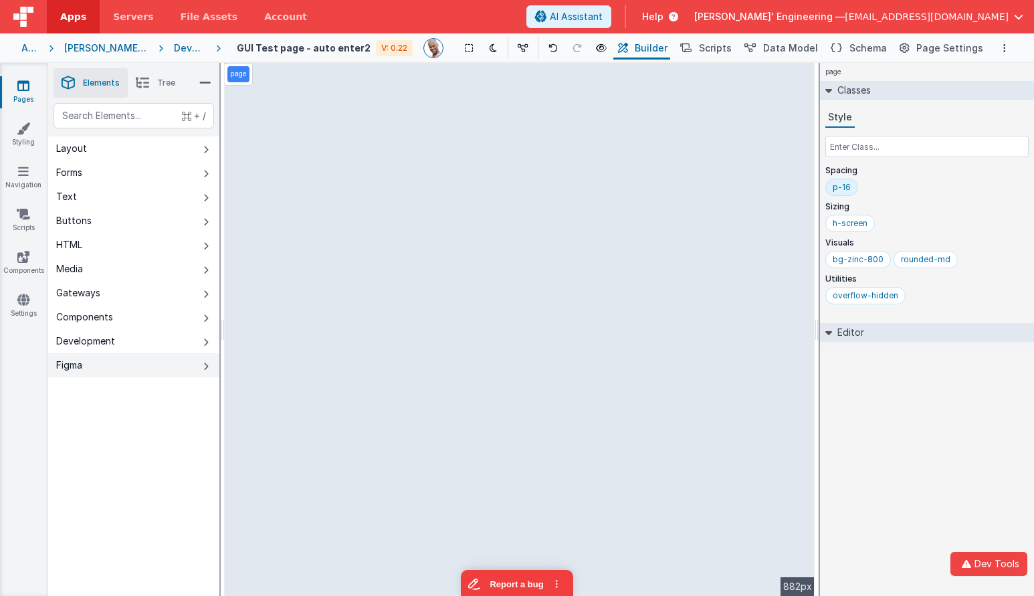
click at [101, 363] on button "Figma" at bounding box center [133, 365] width 171 height 24
click at [102, 363] on button "Figma" at bounding box center [133, 365] width 171 height 24
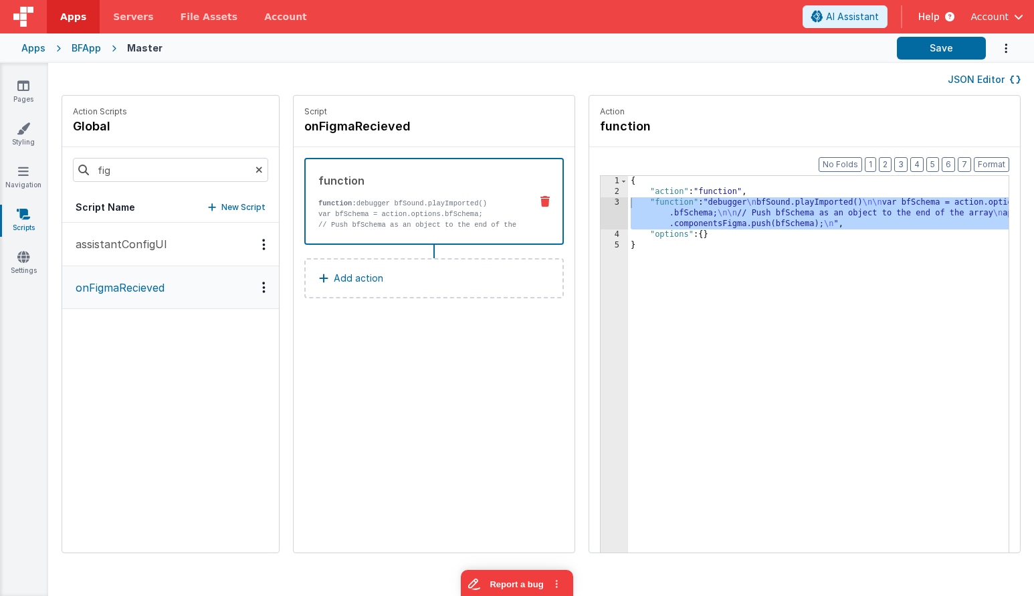
click at [149, 238] on p "assistantConfigUI" at bounding box center [118, 244] width 100 height 16
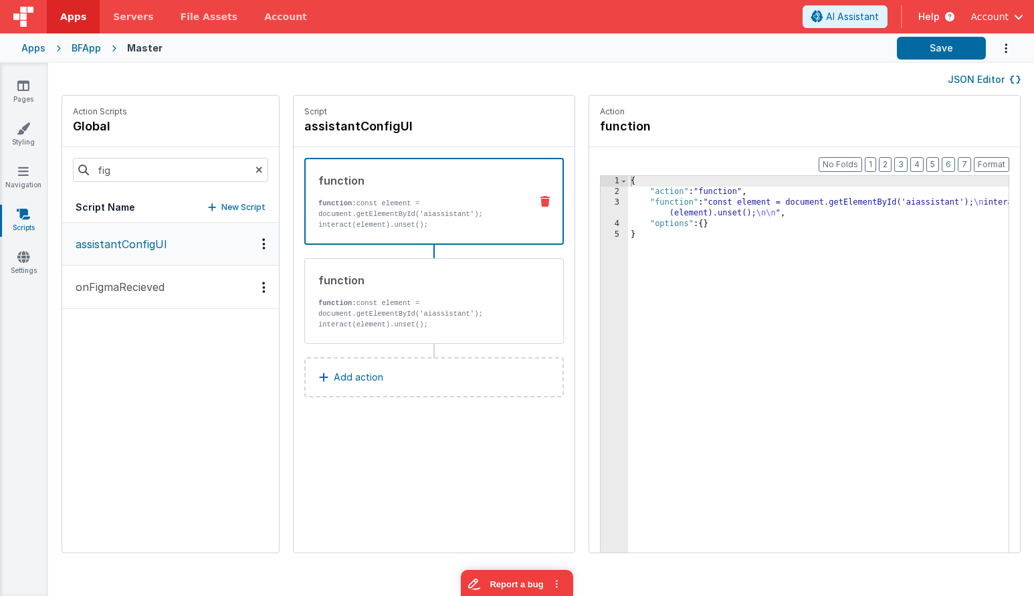
click at [142, 276] on button "onFigmaRecieved" at bounding box center [170, 287] width 217 height 43
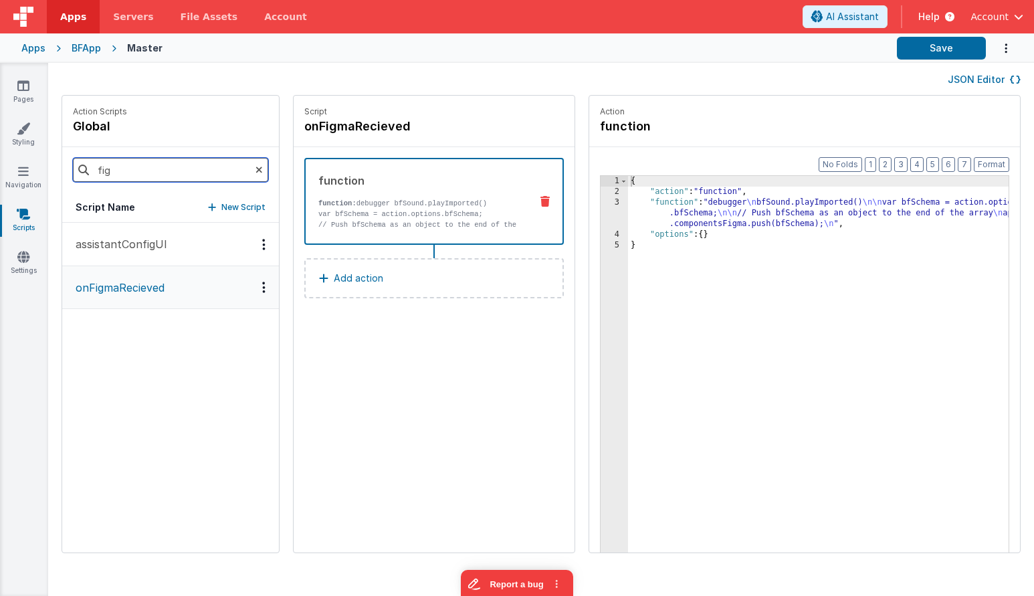
drag, startPoint x: 153, startPoint y: 168, endPoint x: 58, endPoint y: 165, distance: 95.7
click at [58, 165] on div "Action Scripts global fig Script Name New Script assistantConfigUI onFigmaRecie…" at bounding box center [541, 331] width 986 height 472
